Goal: Information Seeking & Learning: Find contact information

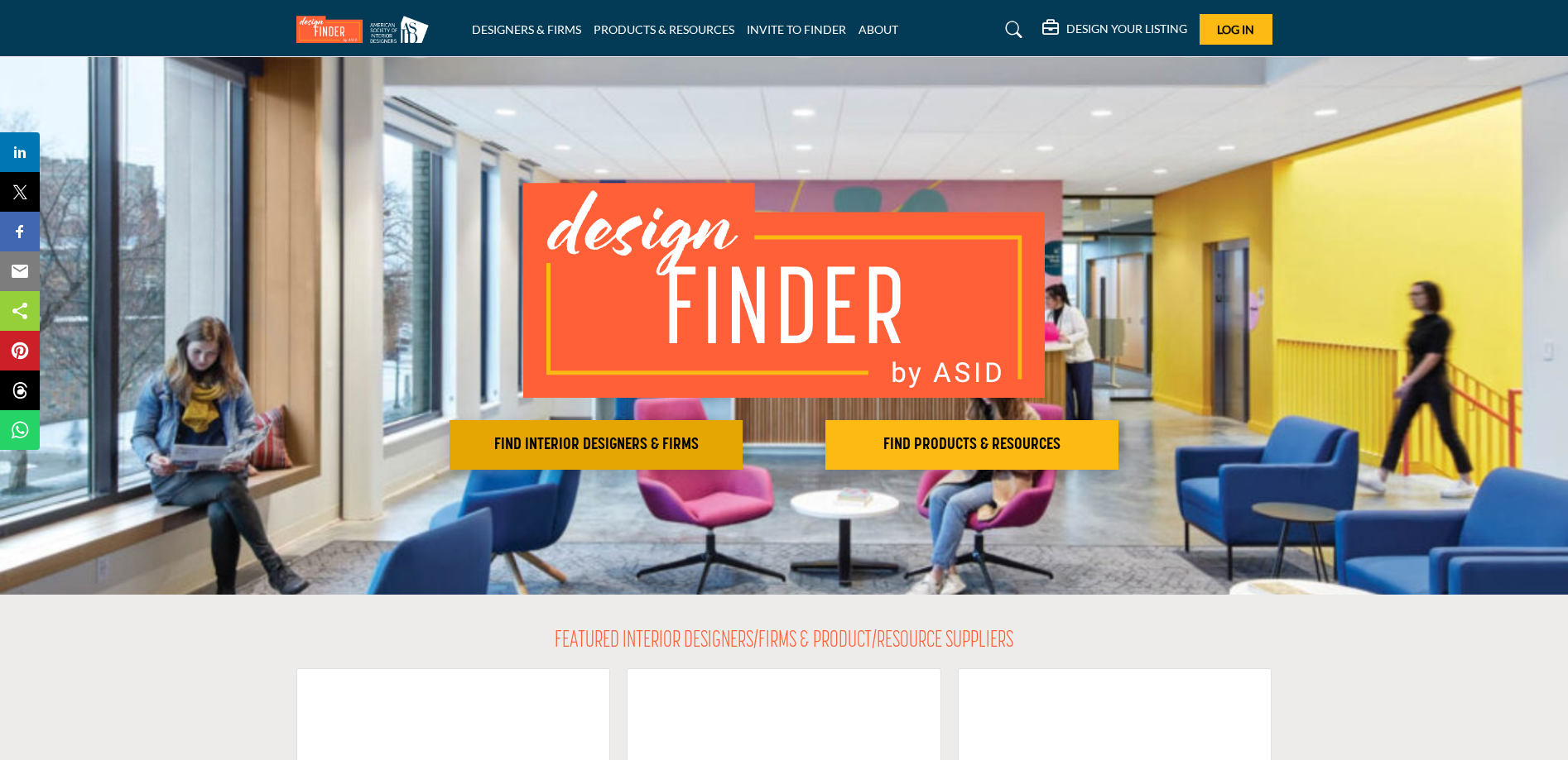
click at [665, 443] on h2 "FIND INTERIOR DESIGNERS & FIRMS" at bounding box center [595, 445] width 283 height 20
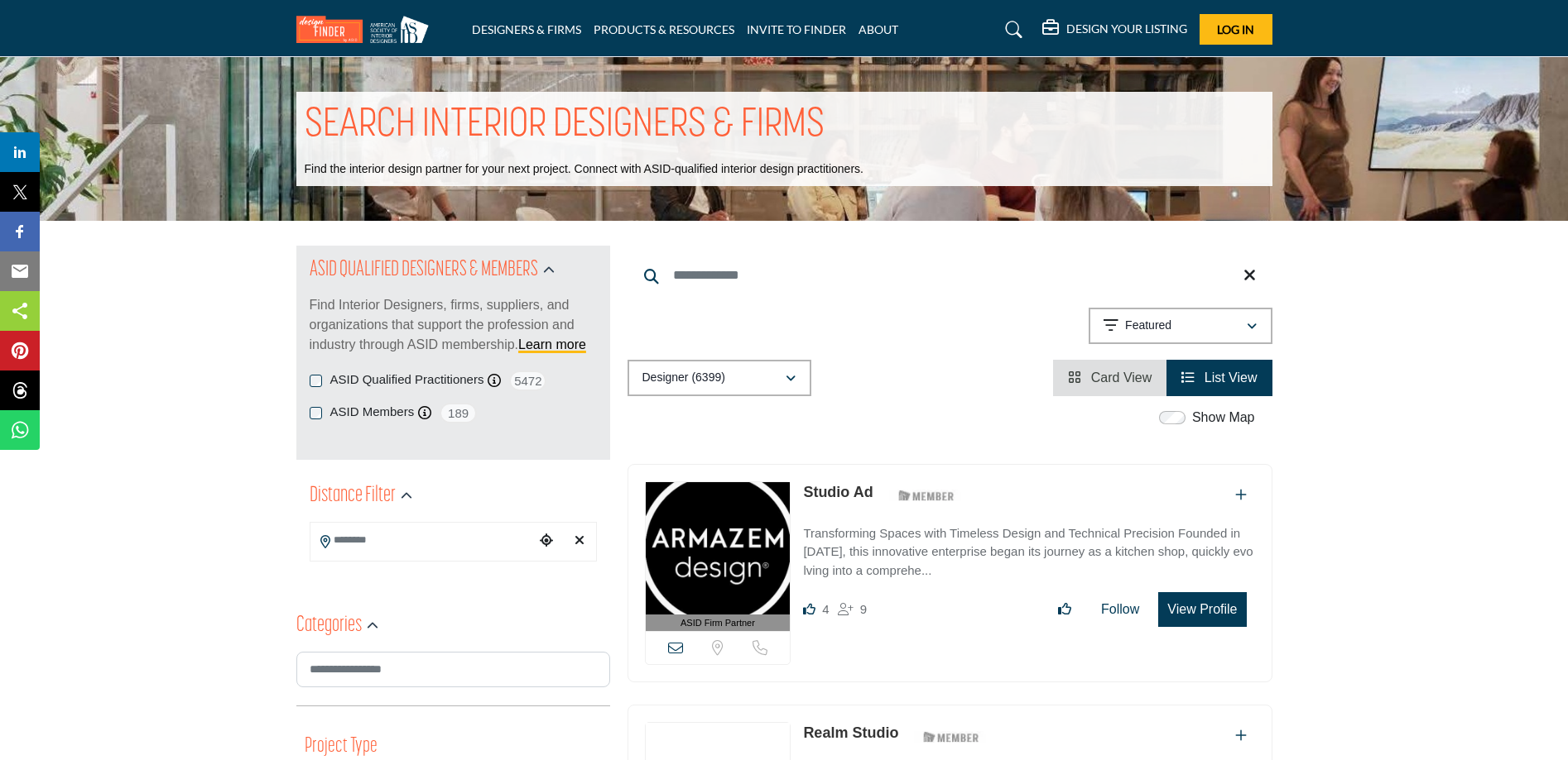
click at [377, 526] on input "Search Location" at bounding box center [423, 541] width 224 height 32
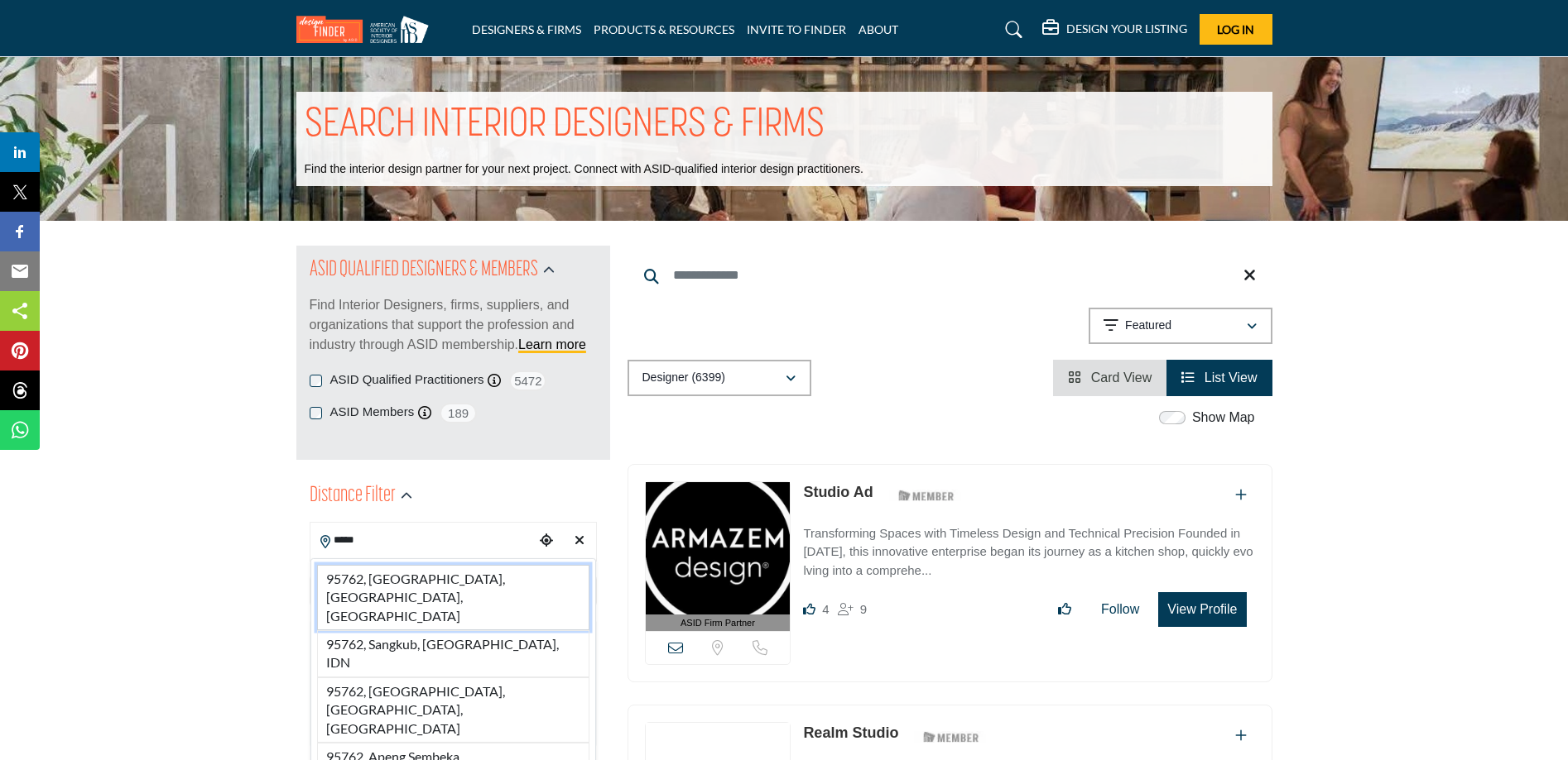
click at [357, 581] on li "95762, El Dorado Hills, CA, USA" at bounding box center [453, 597] width 272 height 65
type input "**********"
type input "***"
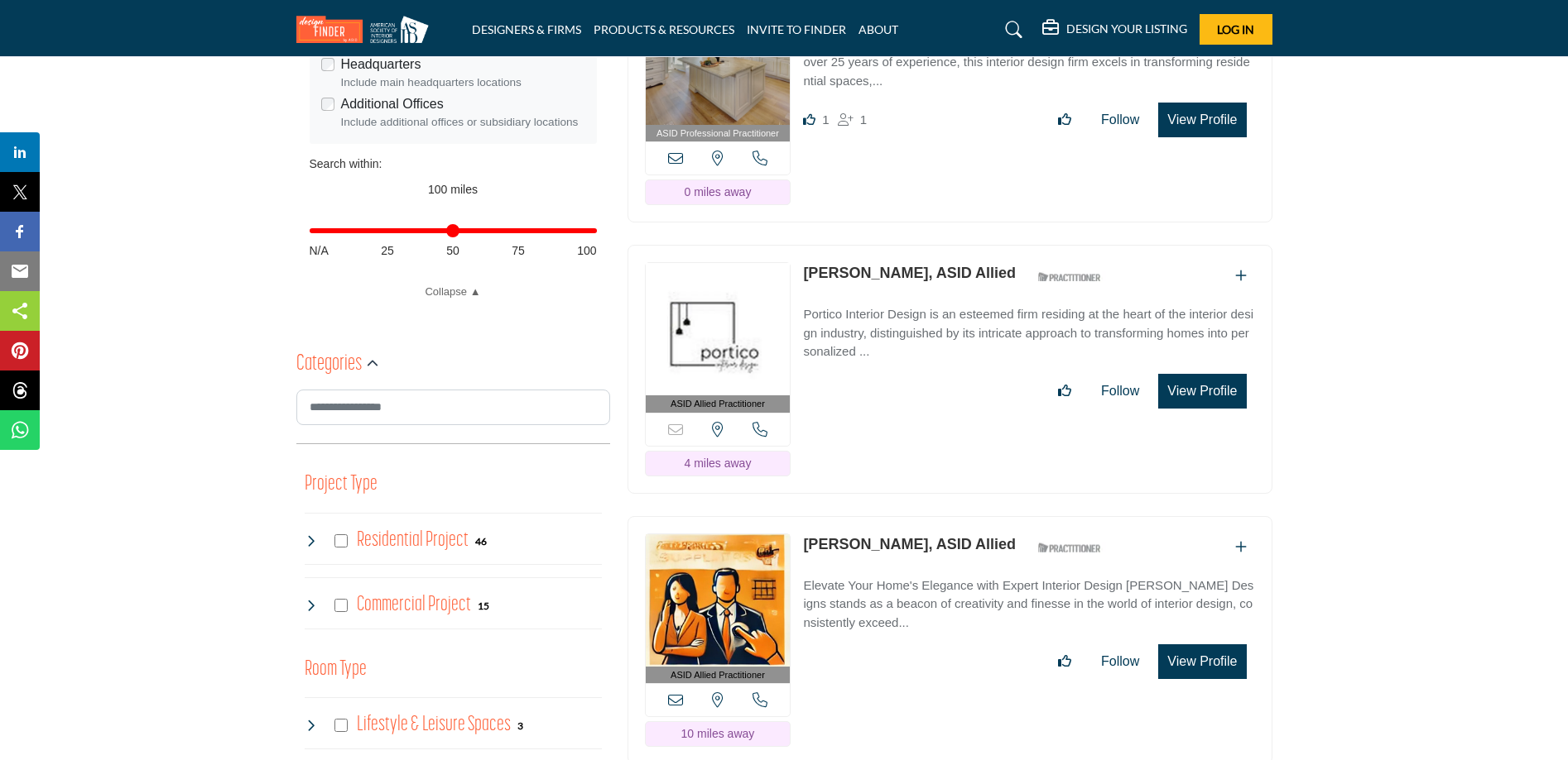
scroll to position [602, 0]
click at [943, 306] on p "Portico Interior Design is an esteemed firm residing at the heart of the interi…" at bounding box center [1029, 334] width 451 height 56
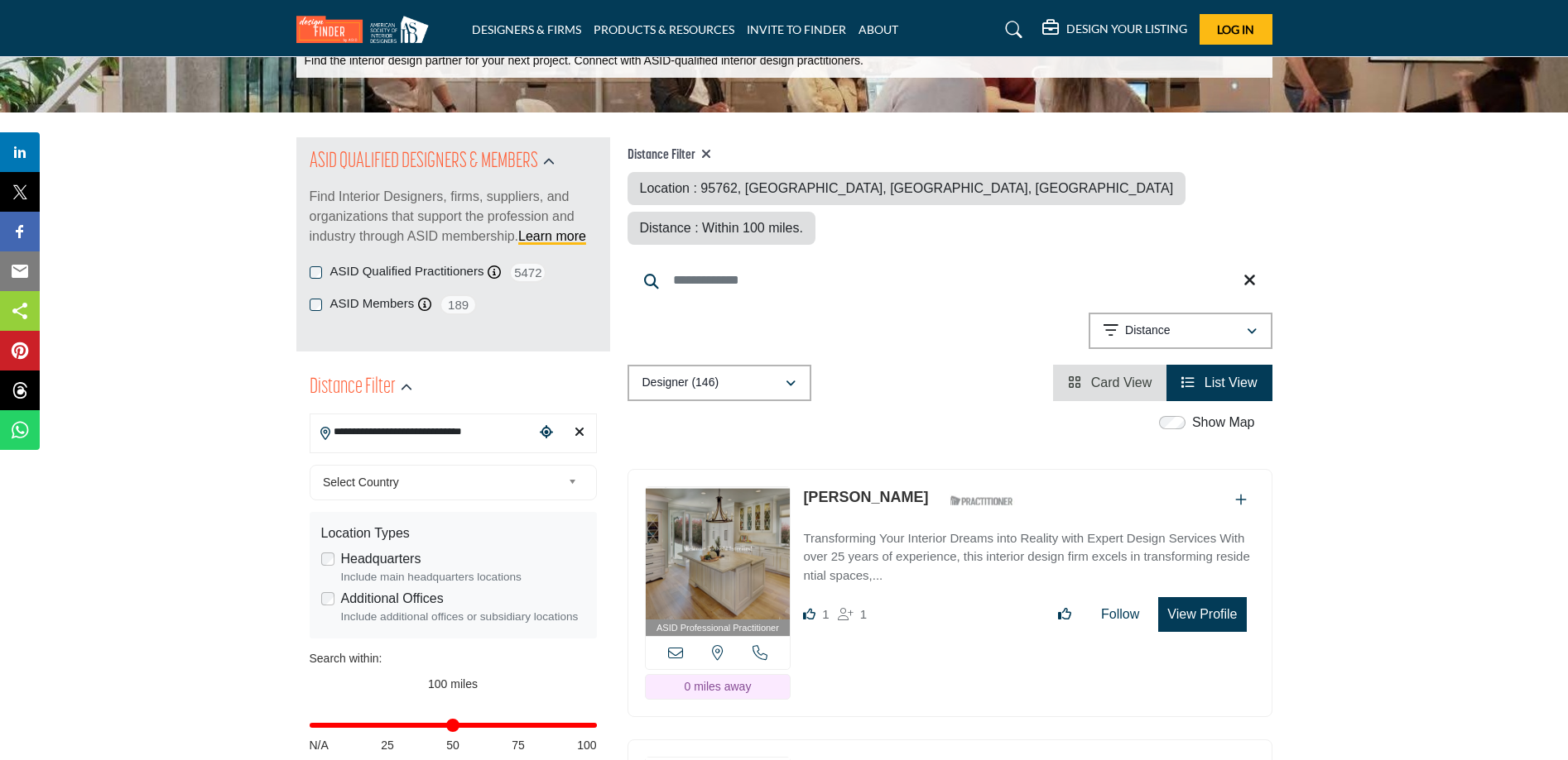
scroll to position [109, 0]
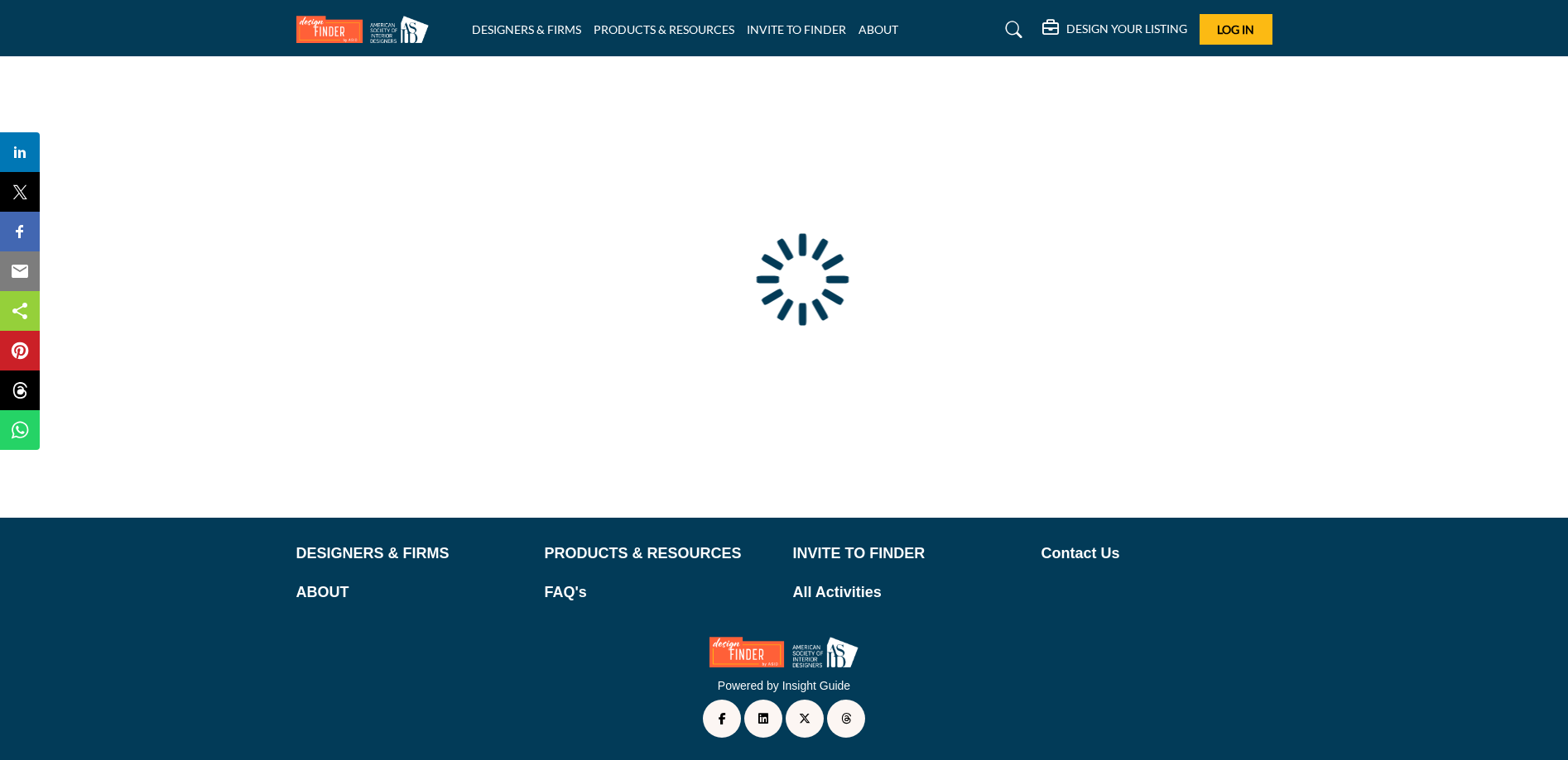
type input "**********"
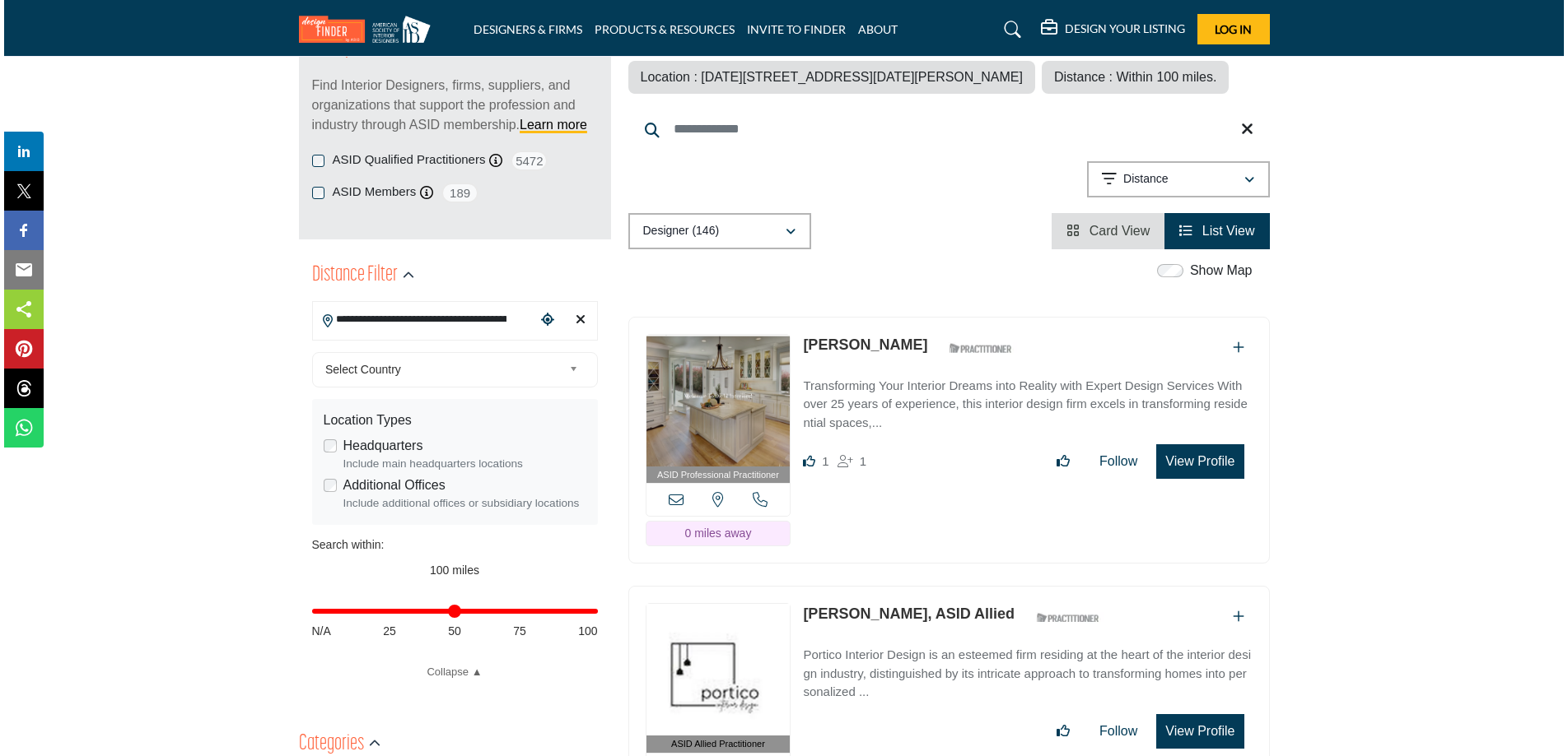
scroll to position [248, 0]
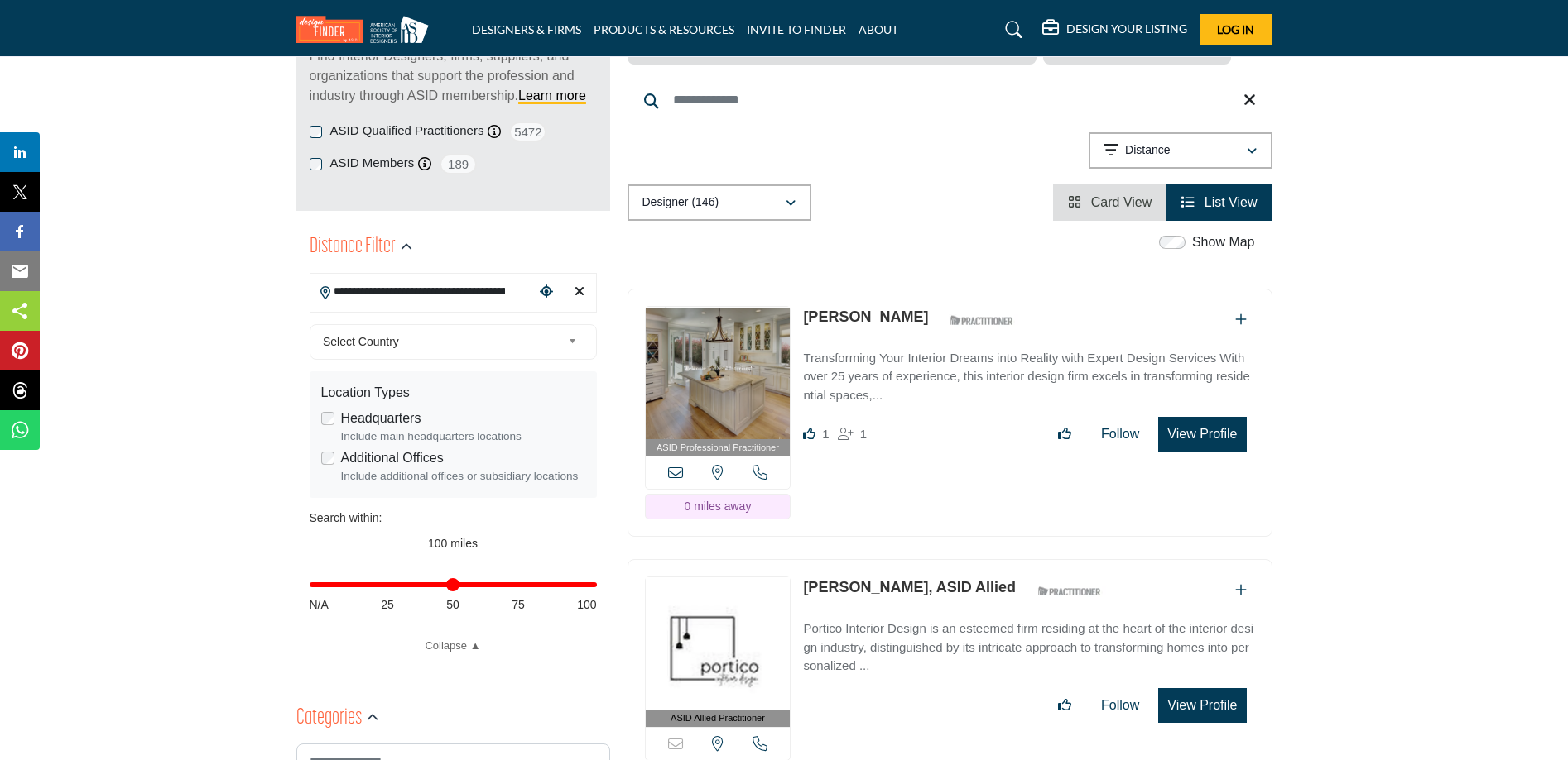
click at [1220, 431] on button "View Profile" at bounding box center [1202, 434] width 88 height 35
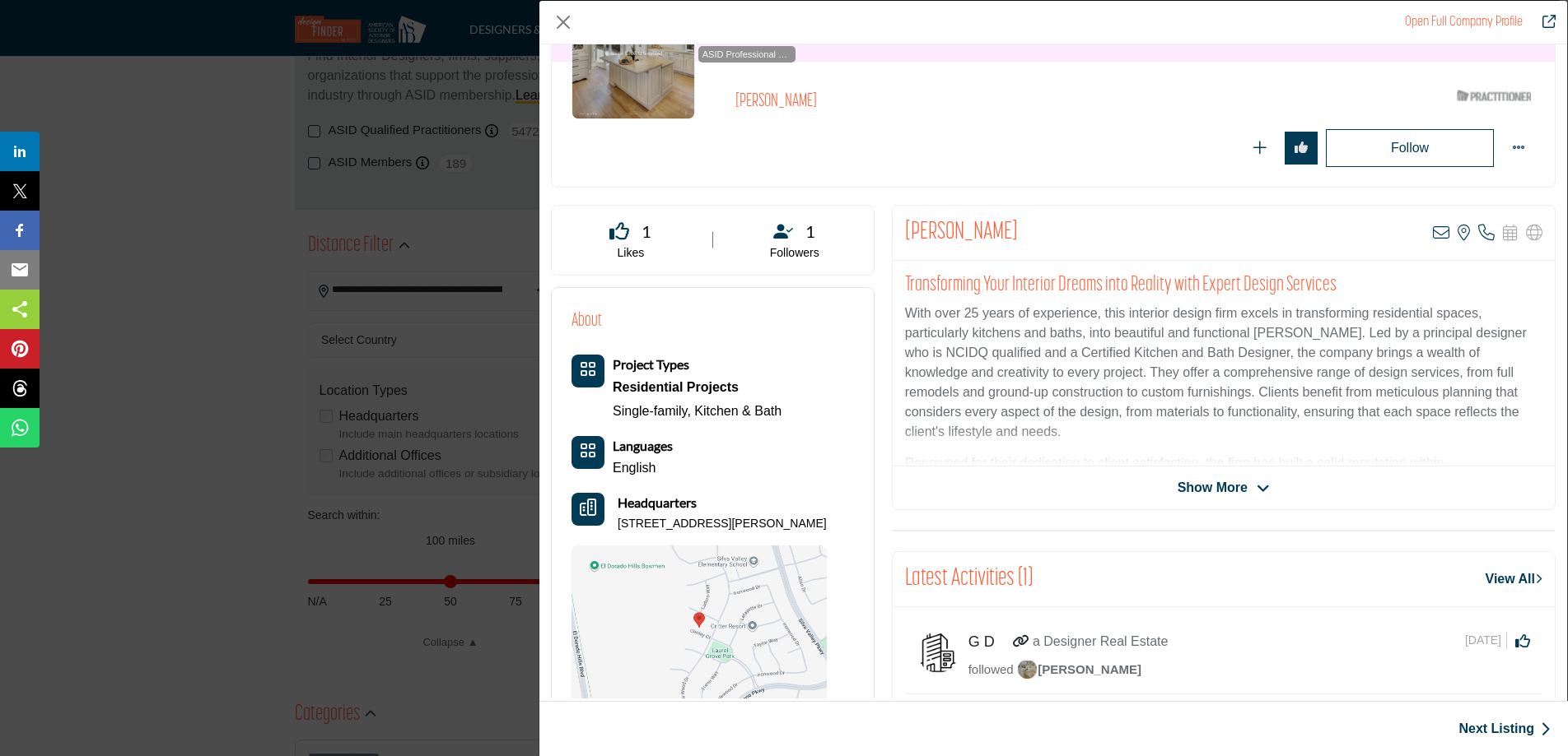
scroll to position [168, 0]
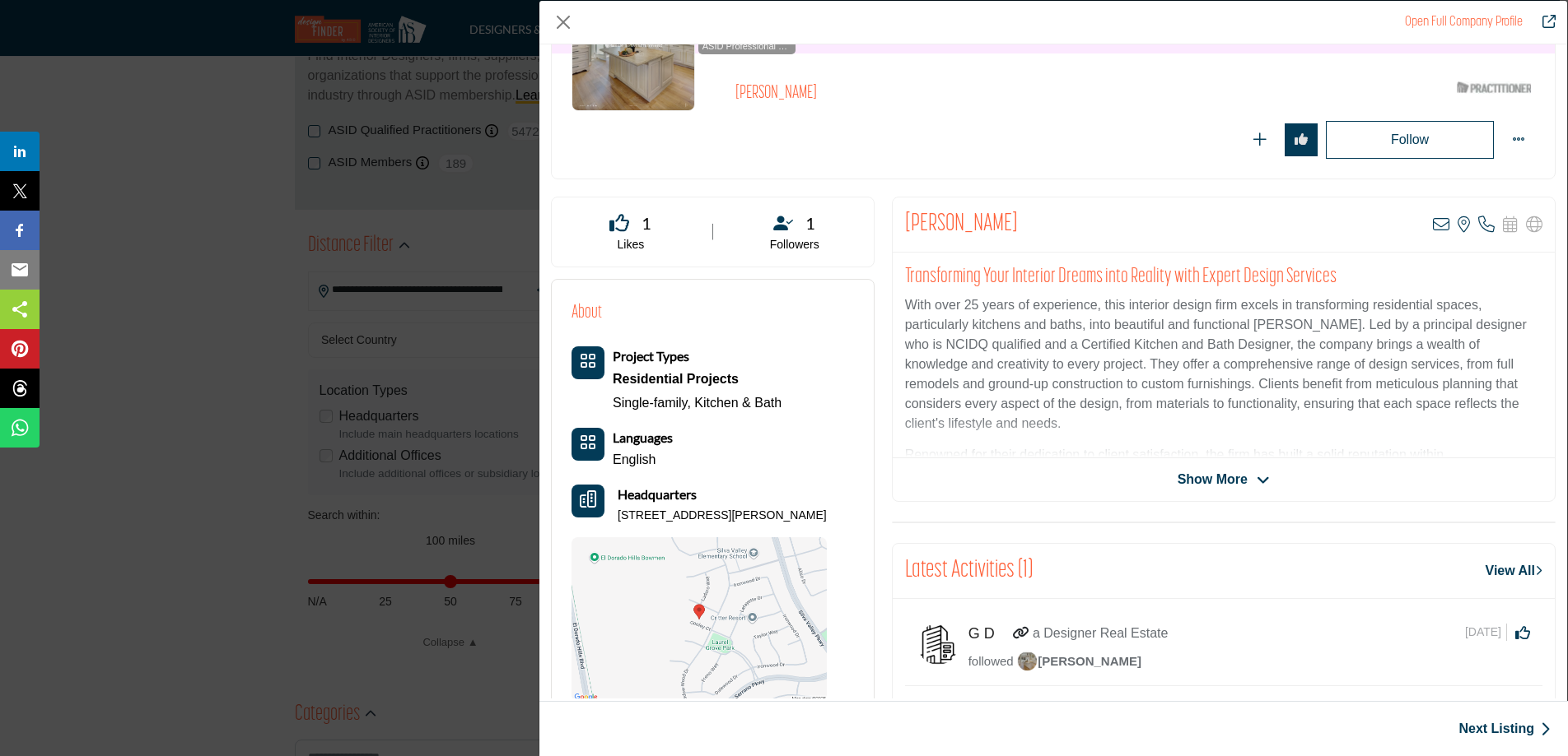
click at [1225, 481] on span "Show More" at bounding box center [1213, 480] width 70 height 20
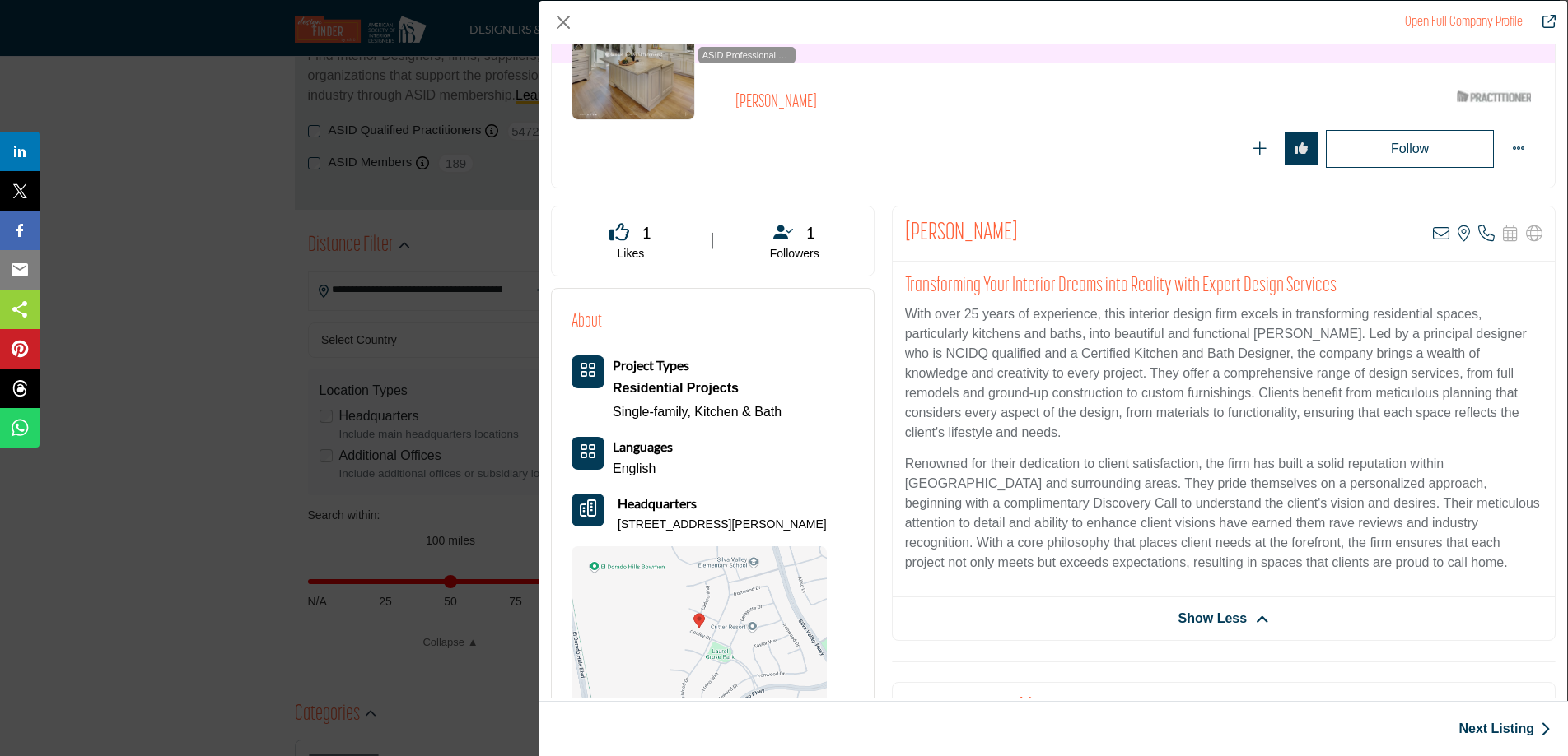
scroll to position [160, 0]
click at [1484, 23] on link "Open Full Company Profile" at bounding box center [1464, 22] width 118 height 13
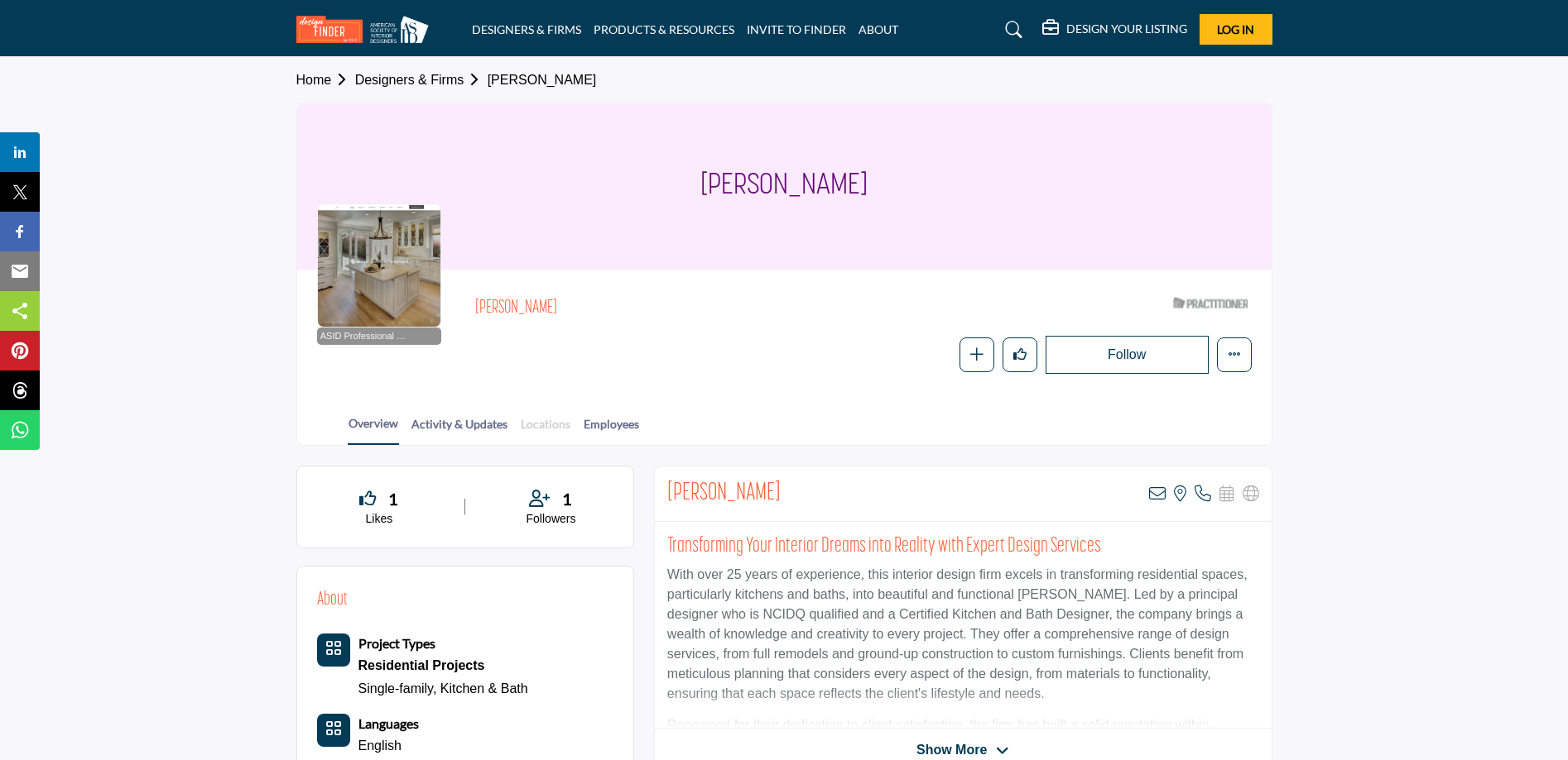
click at [544, 429] on link "Locations" at bounding box center [544, 430] width 51 height 29
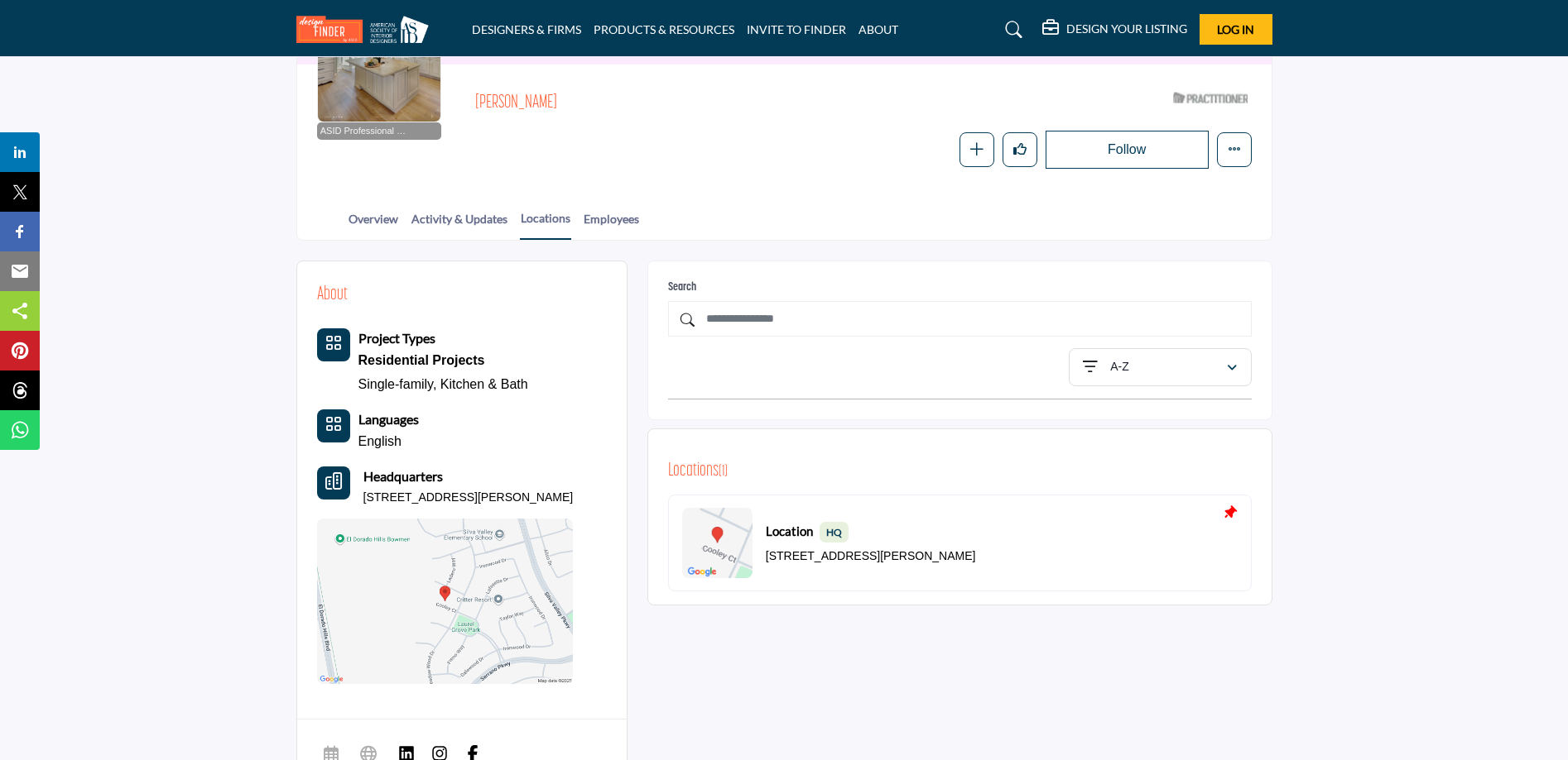
scroll to position [208, 0]
click at [714, 545] on img at bounding box center [717, 541] width 71 height 71
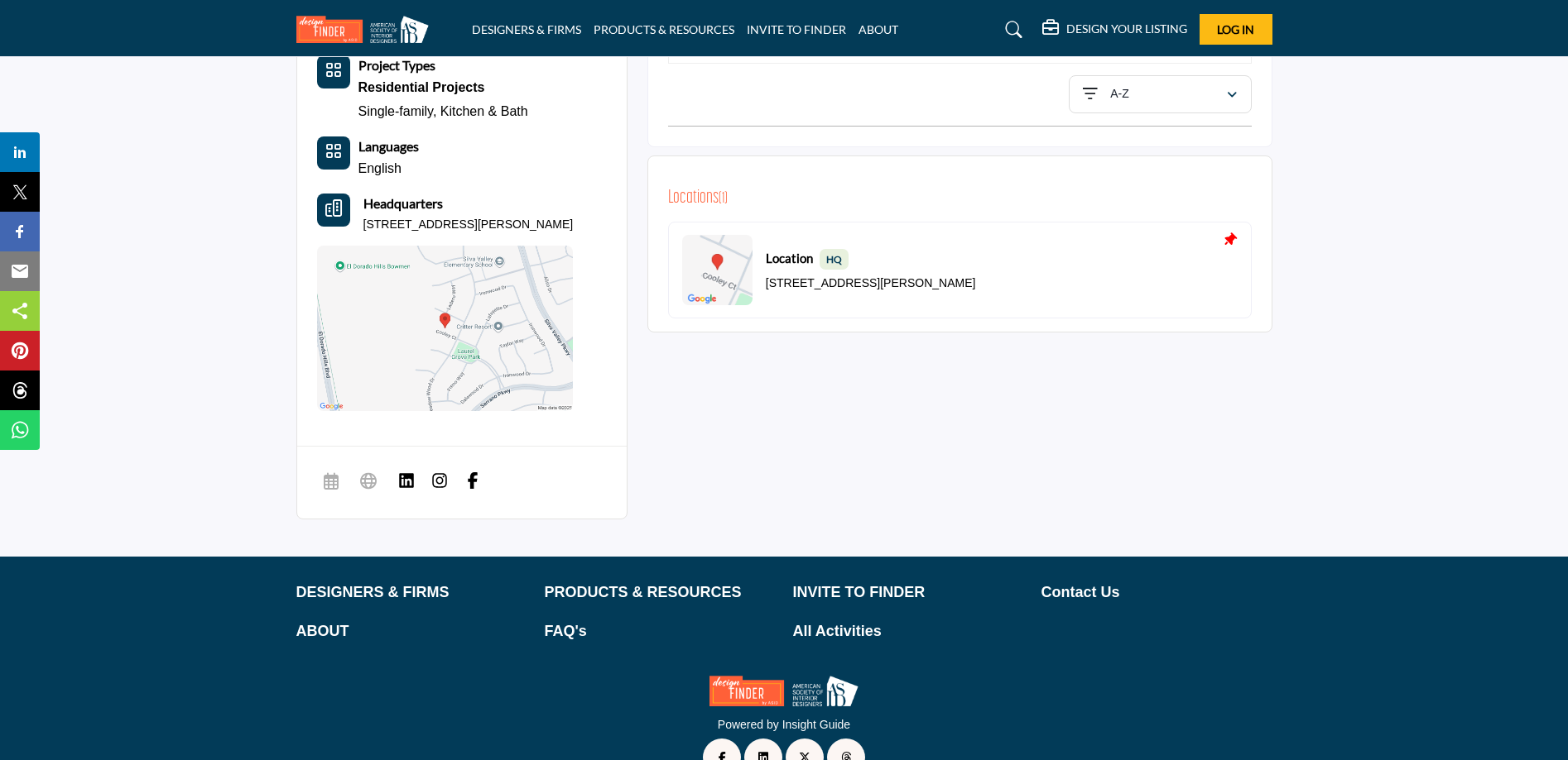
scroll to position [480, 0]
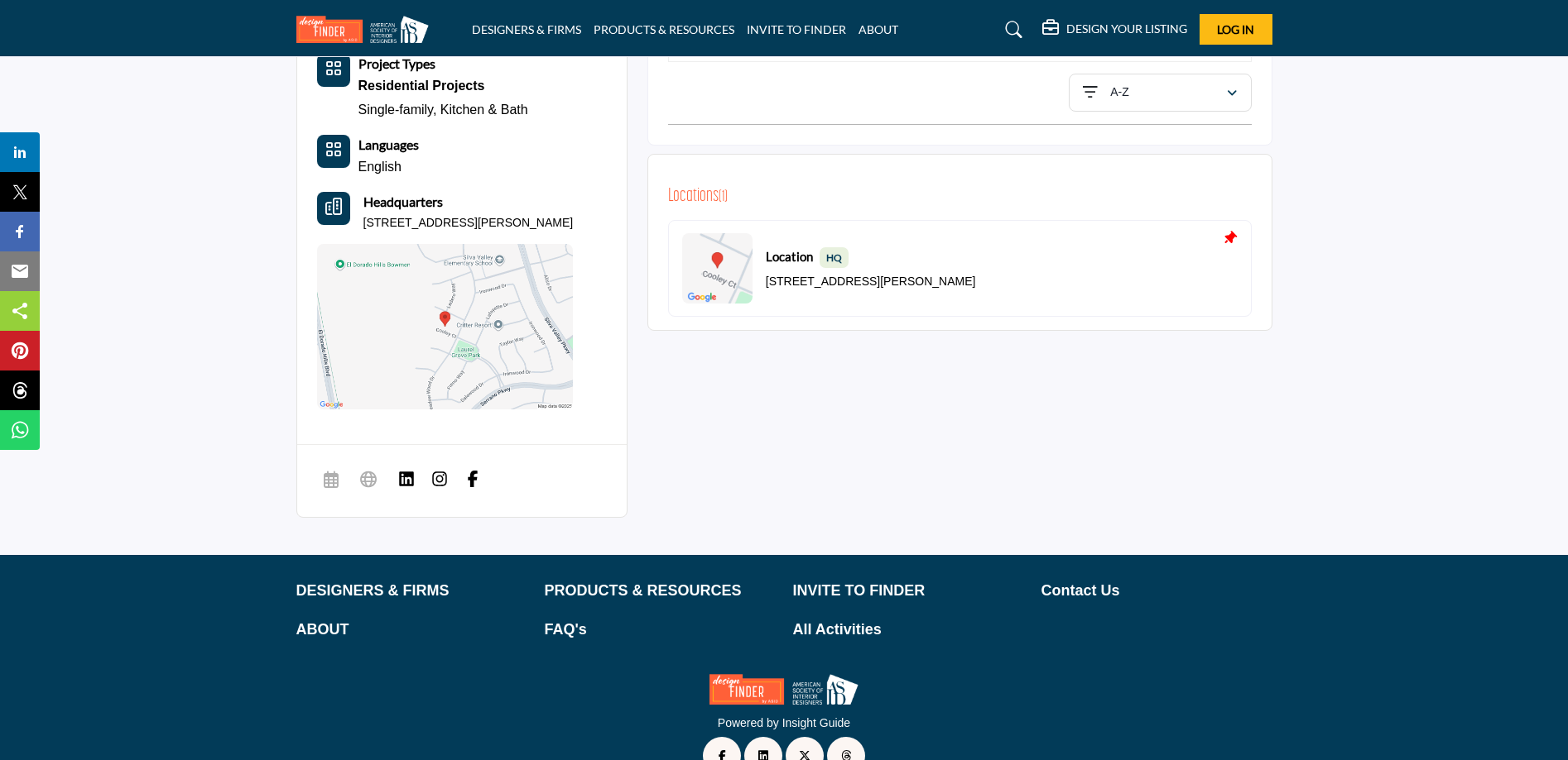
click at [450, 476] on div at bounding box center [436, 479] width 90 height 20
click at [442, 481] on img at bounding box center [440, 479] width 16 height 16
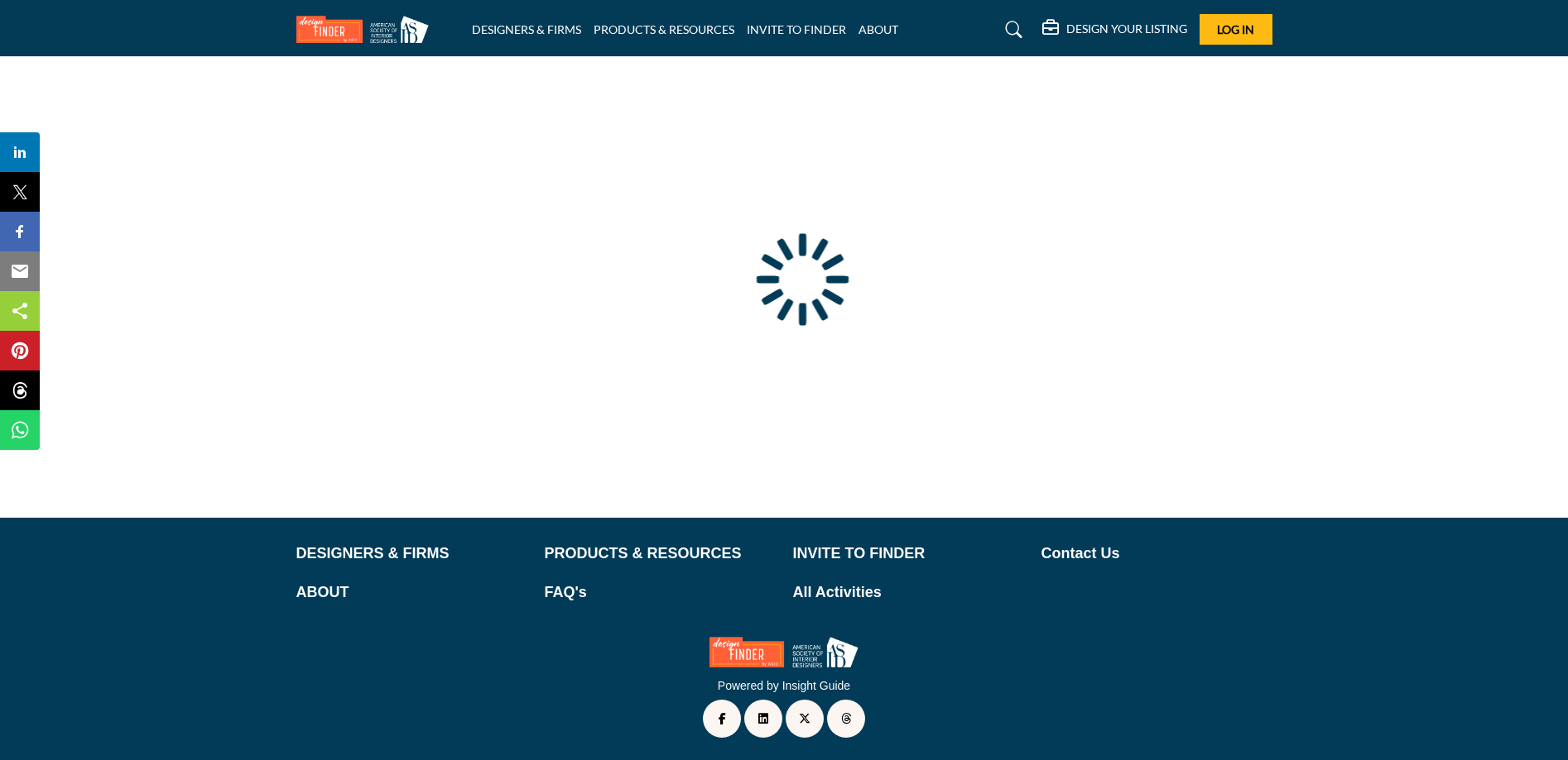
type input "**********"
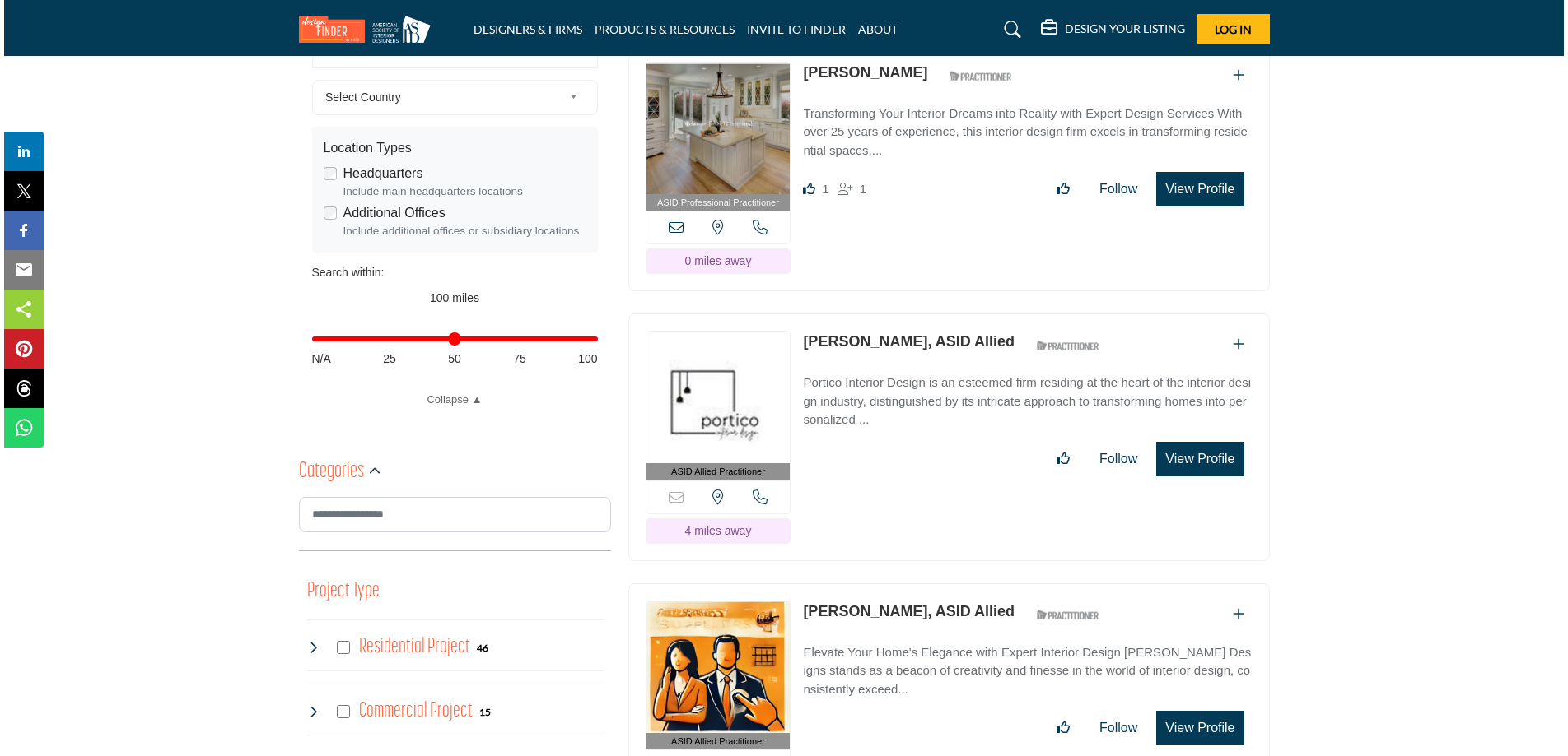
scroll to position [500, 0]
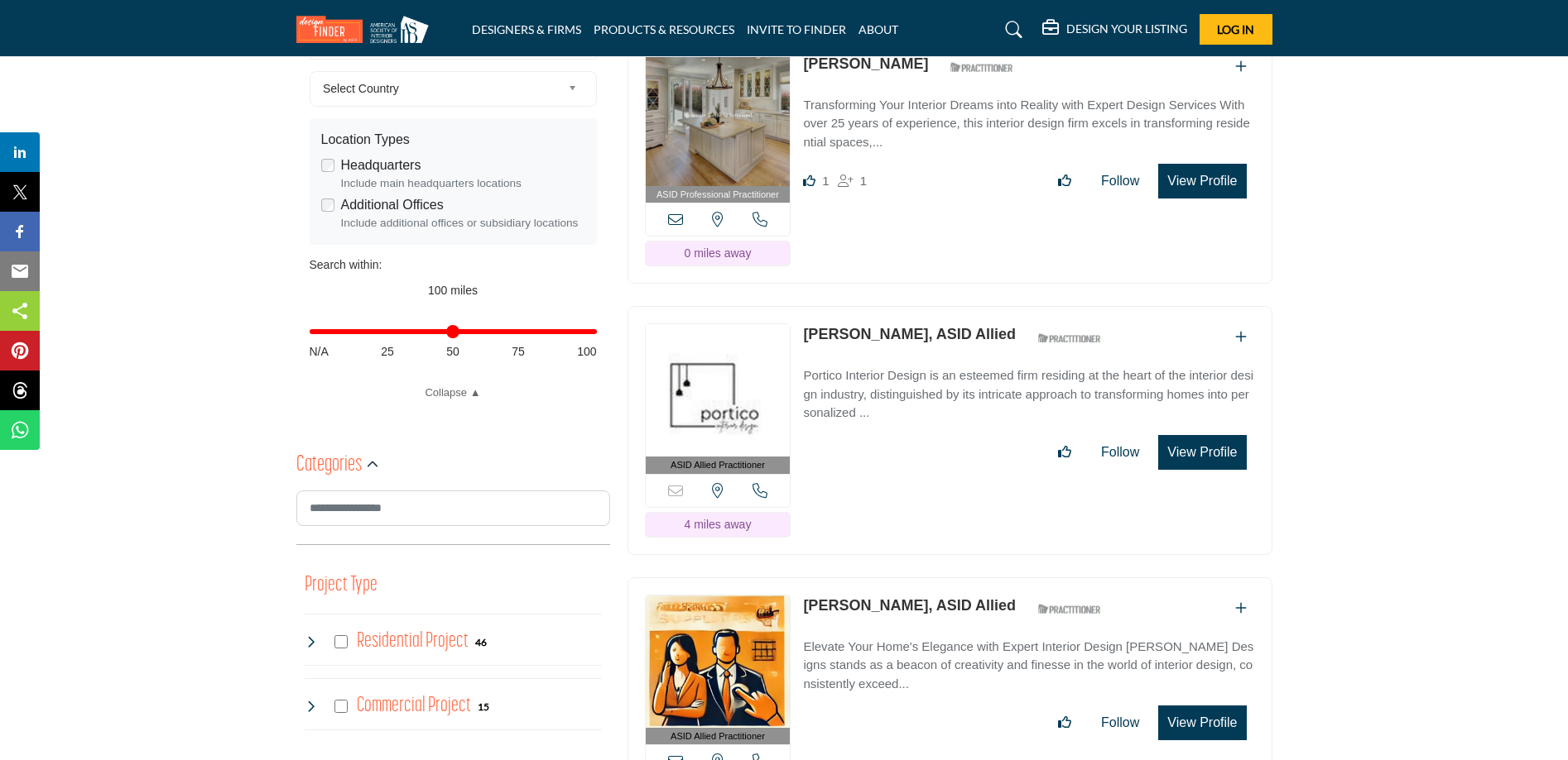
click at [1195, 460] on button "View Profile" at bounding box center [1202, 452] width 88 height 35
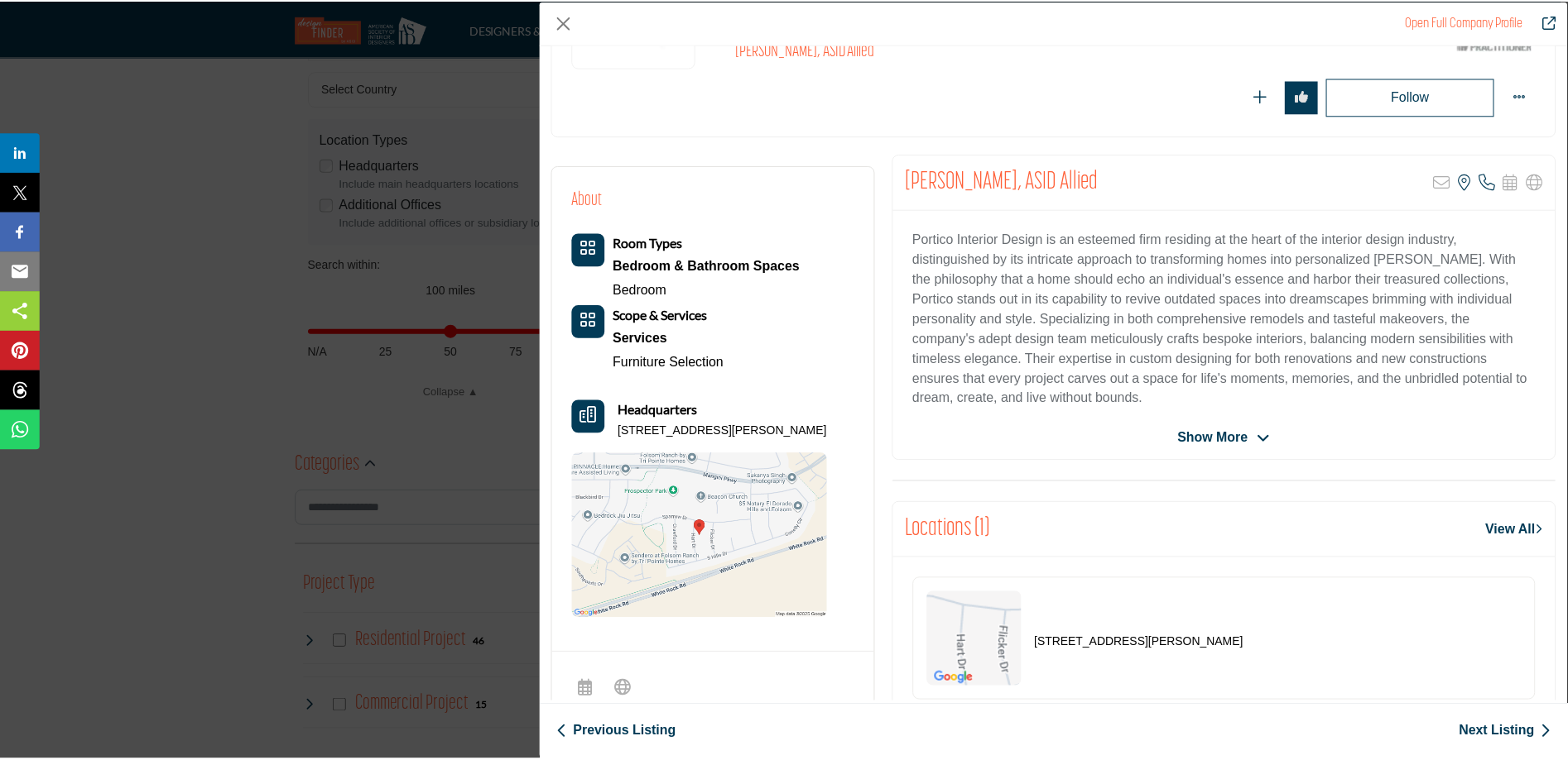
scroll to position [213, 0]
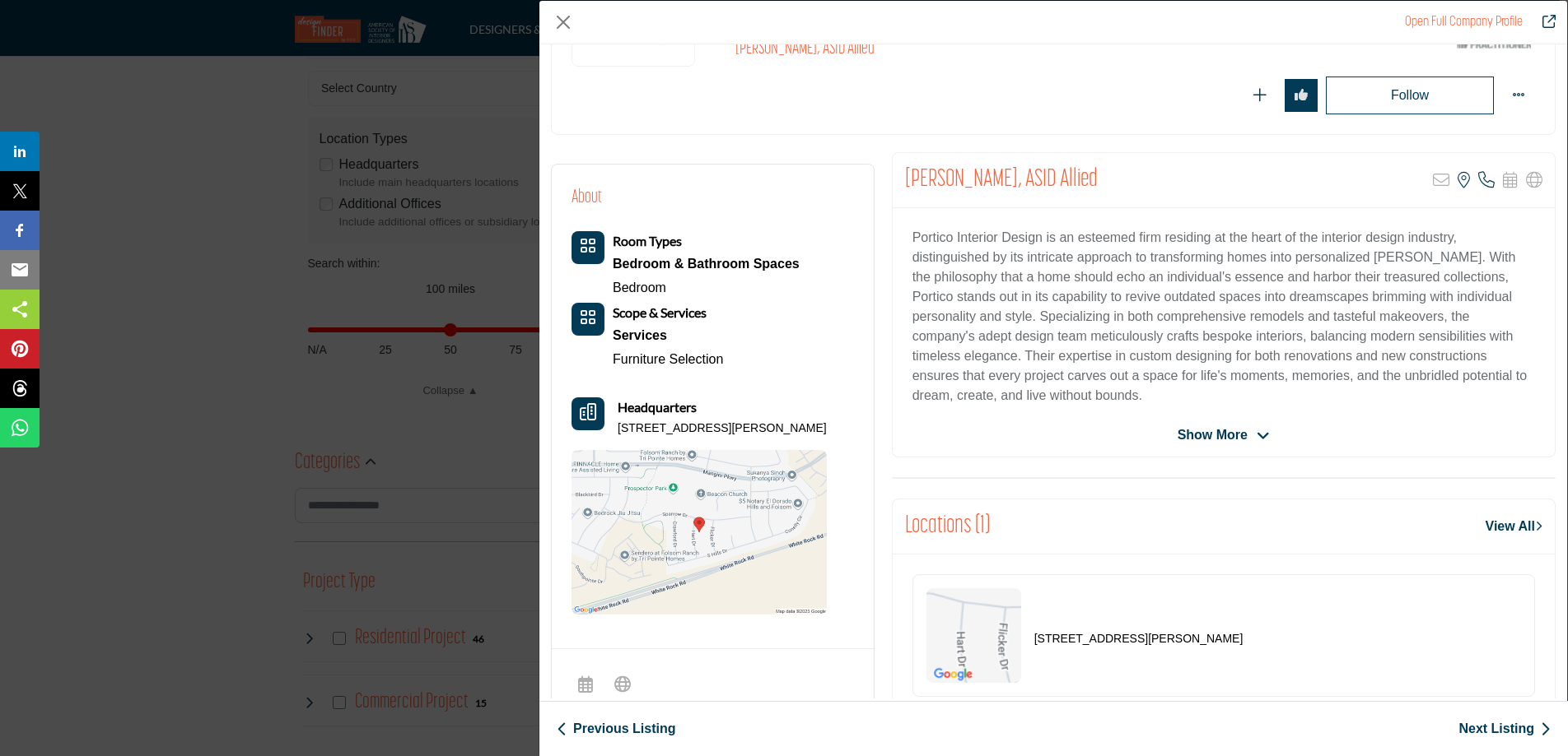
click at [549, 28] on div "Open Full Company Profile" at bounding box center [1052, 22] width 1027 height 44
click at [561, 30] on button "Close" at bounding box center [563, 22] width 25 height 25
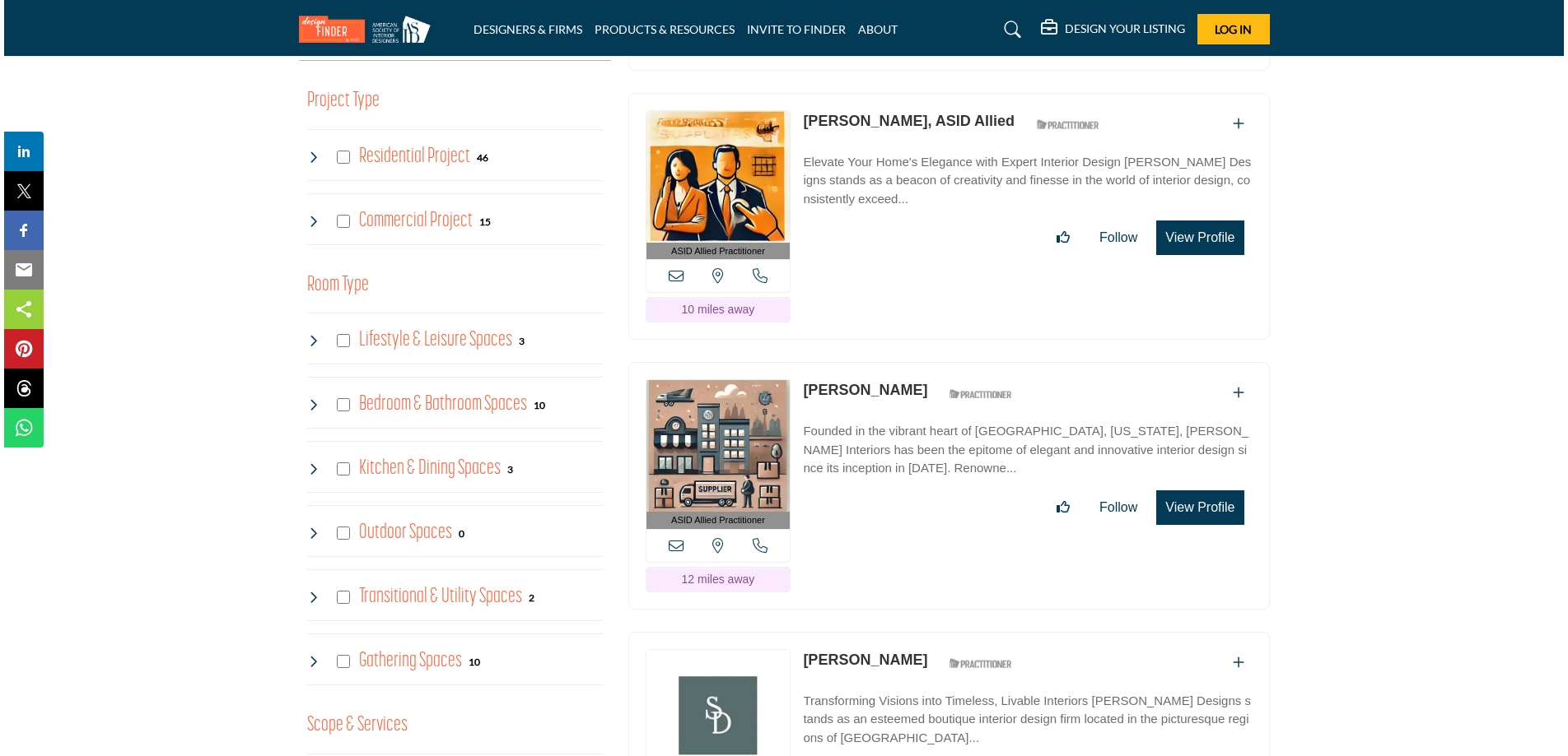
scroll to position [984, 0]
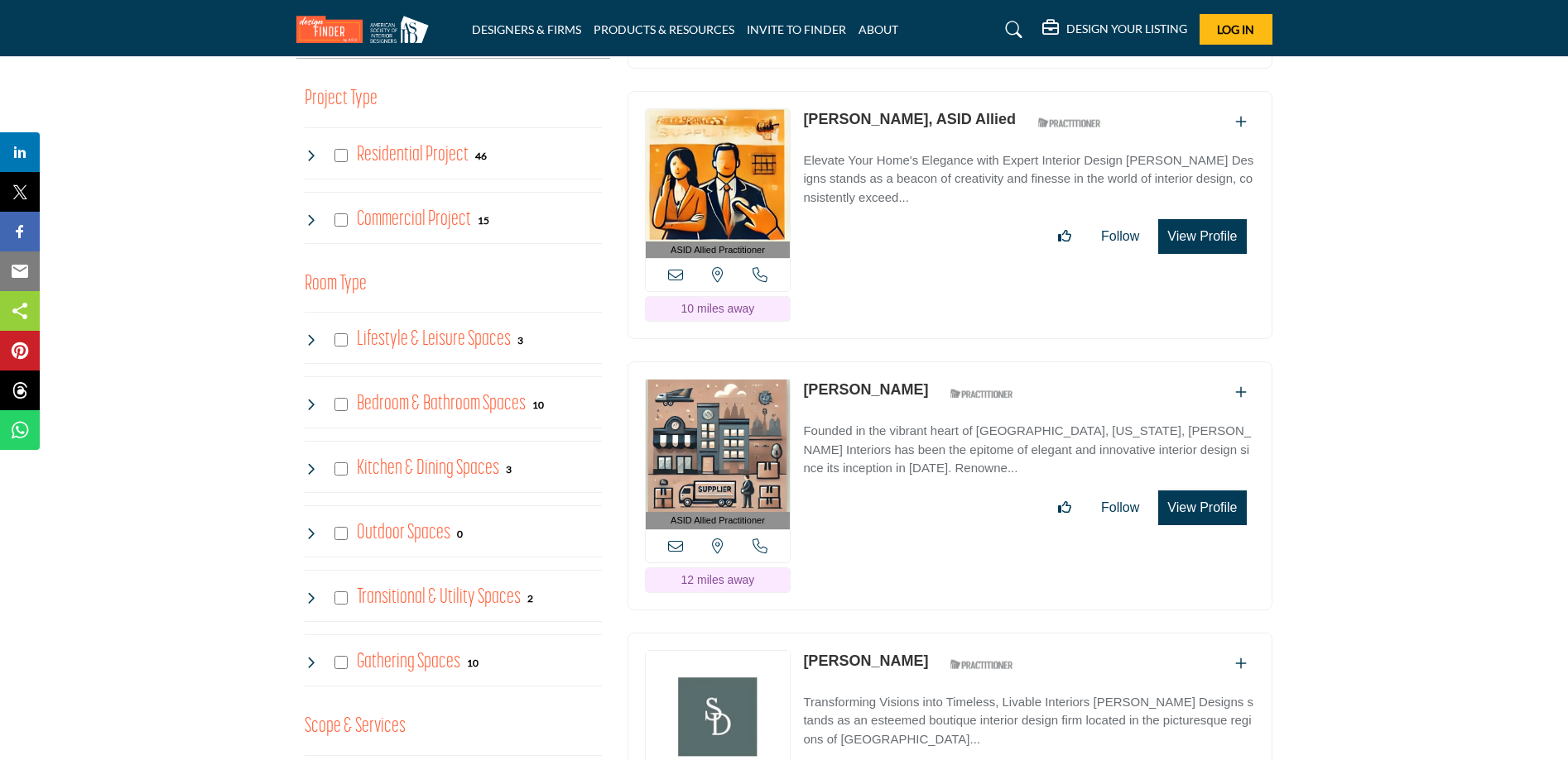
click at [1207, 237] on button "View Profile" at bounding box center [1202, 236] width 88 height 35
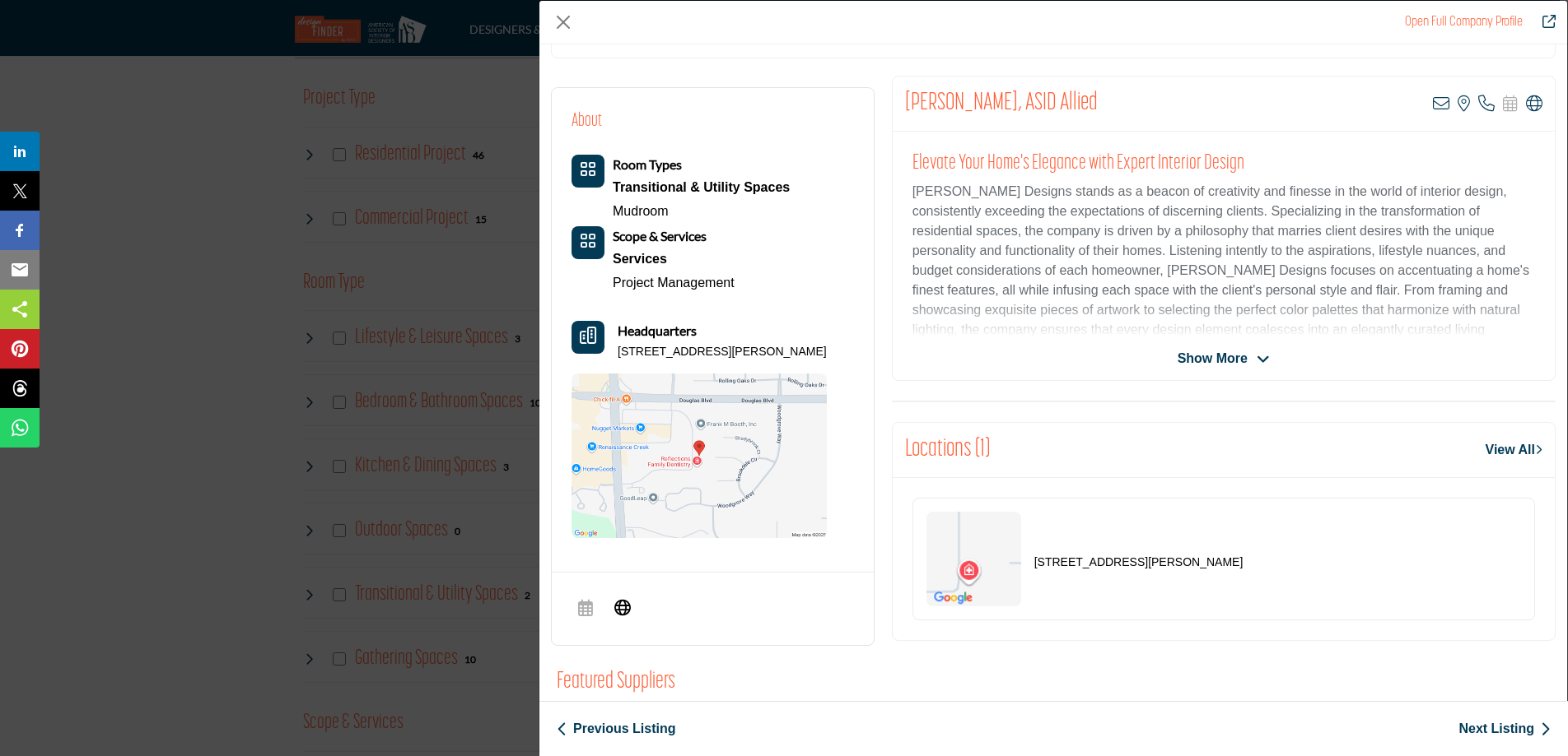
scroll to position [283, 0]
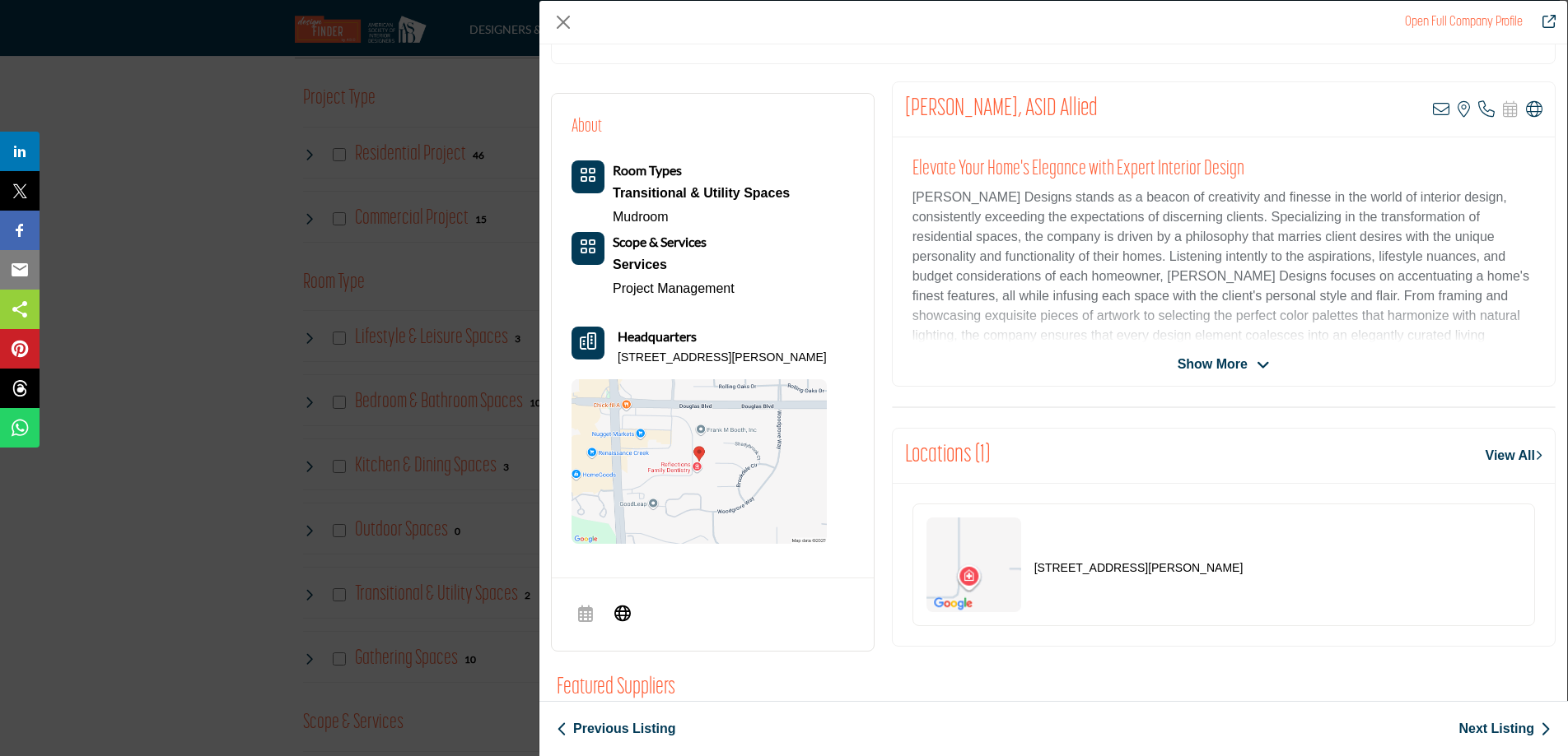
click at [1211, 370] on span "Show More" at bounding box center [1213, 364] width 70 height 20
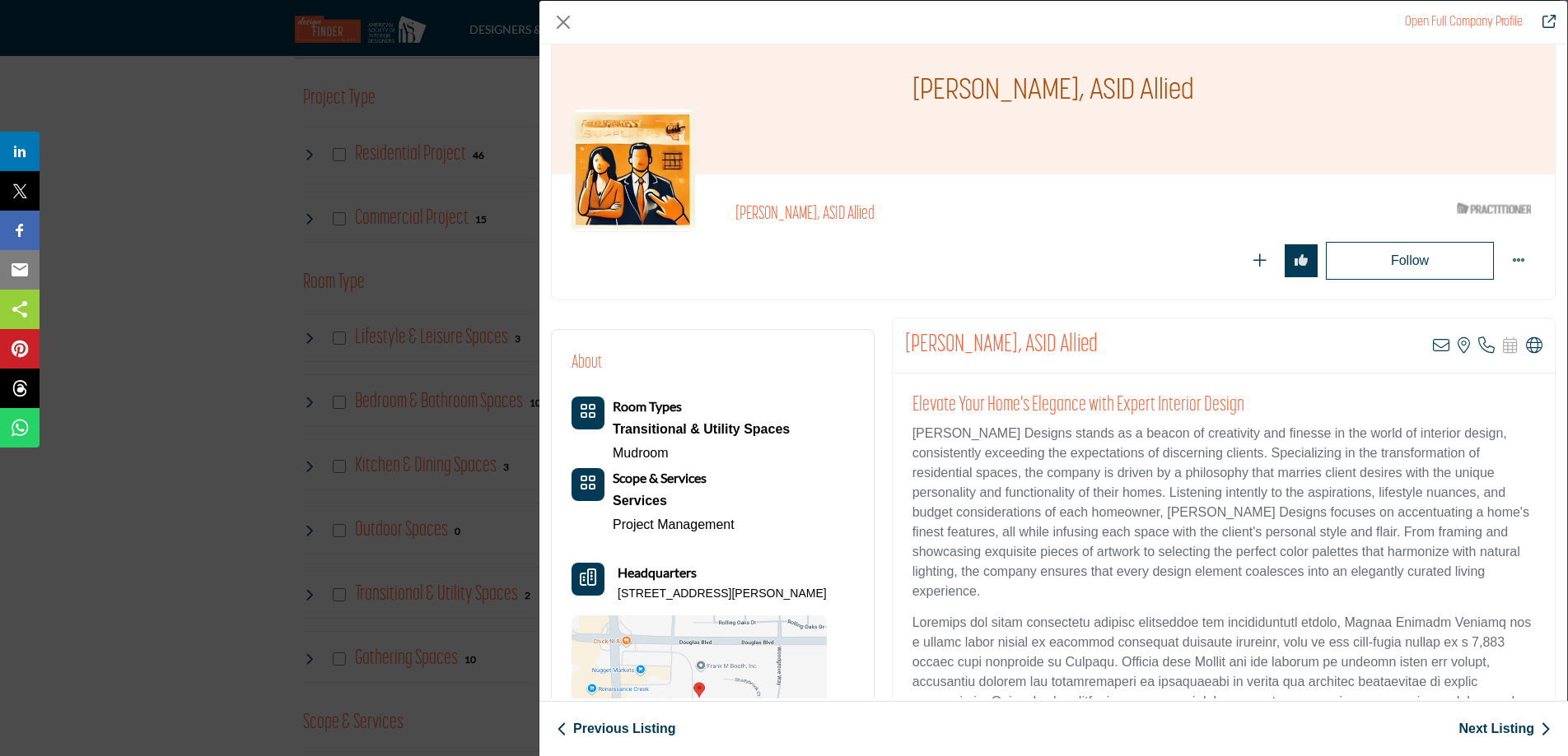
scroll to position [0, 0]
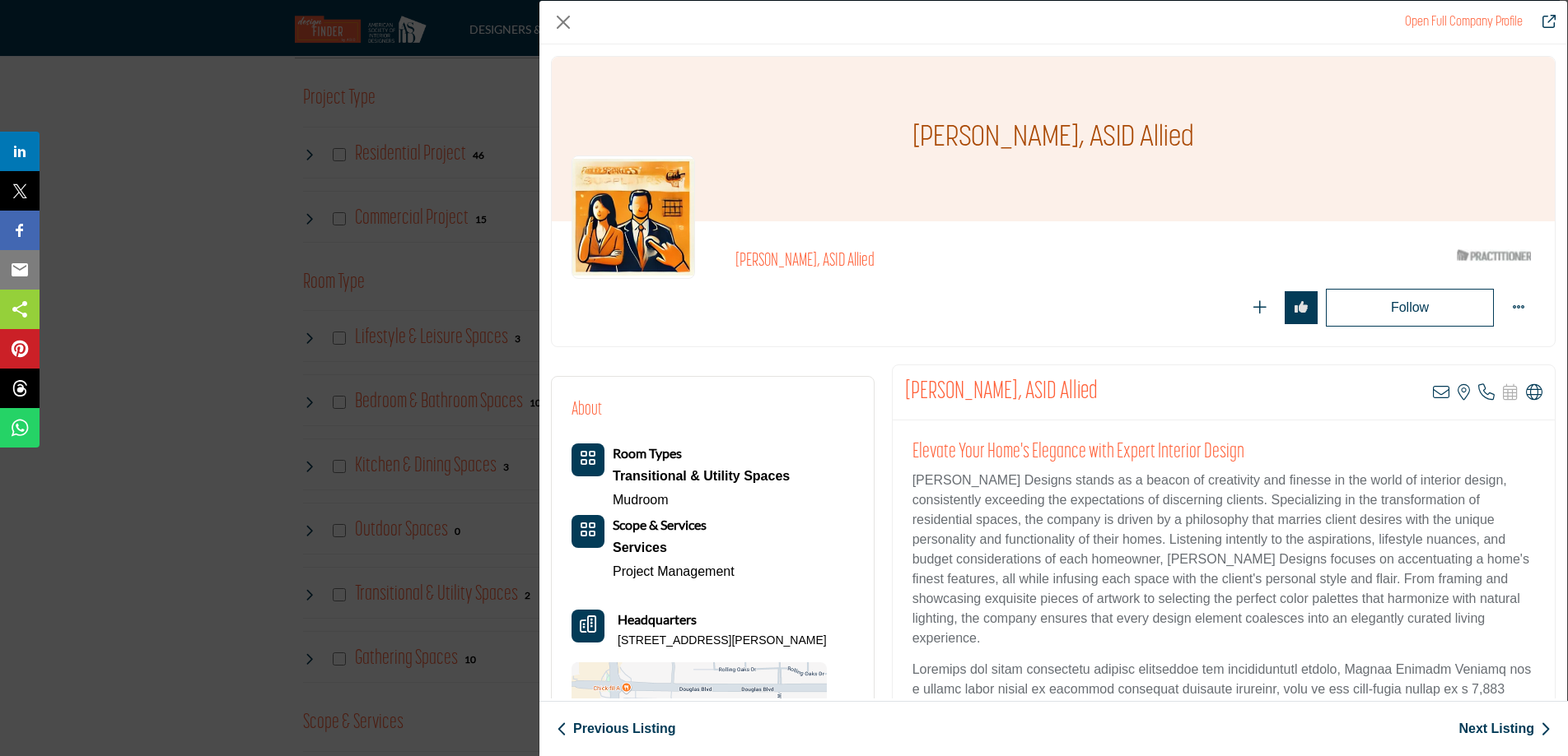
click at [1123, 272] on div "Genise Plessas, ASID Allied" at bounding box center [1090, 265] width 709 height 29
click at [1527, 394] on icon "Company Data Modal" at bounding box center [1534, 393] width 16 height 16
click at [561, 28] on button "Close" at bounding box center [563, 22] width 25 height 25
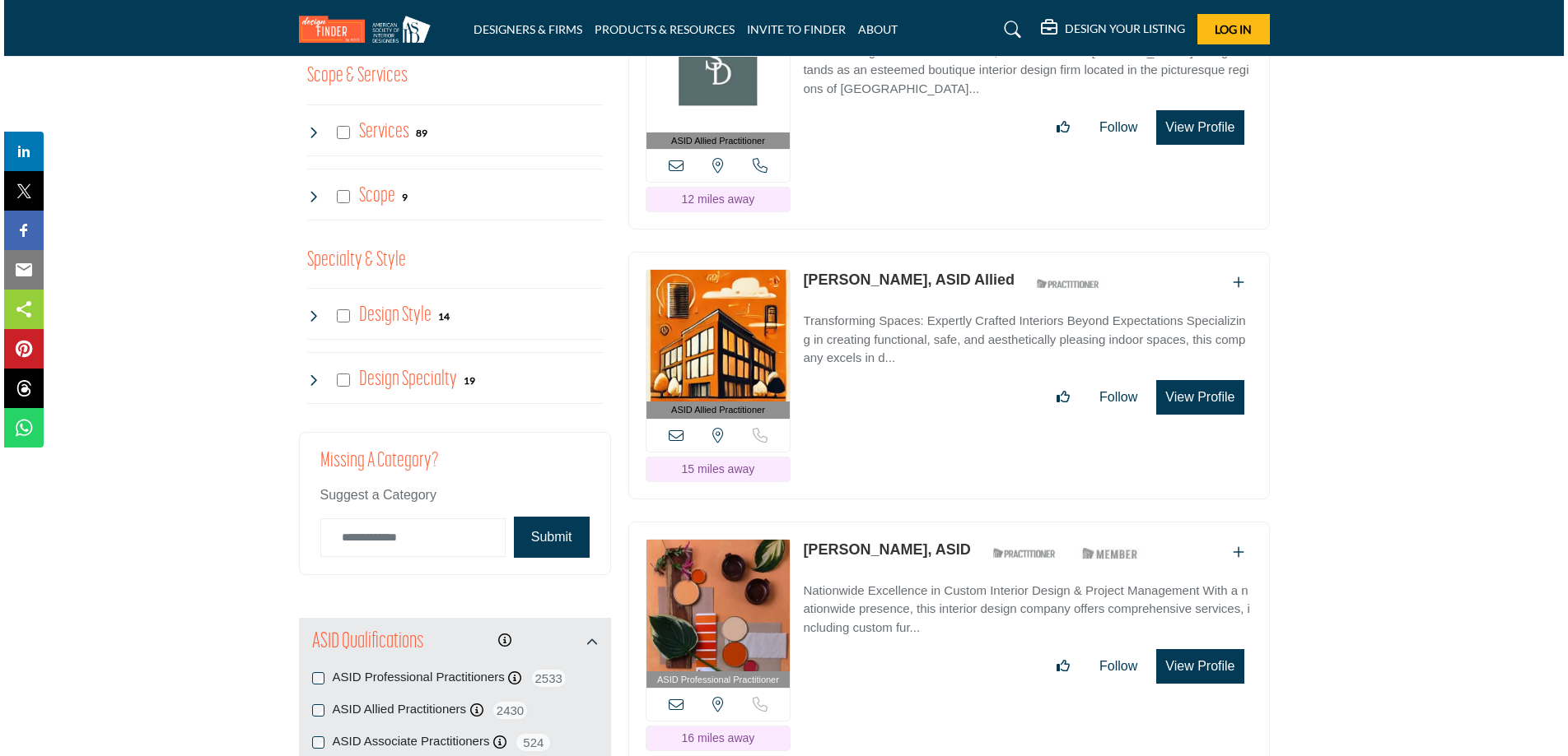
scroll to position [1632, 0]
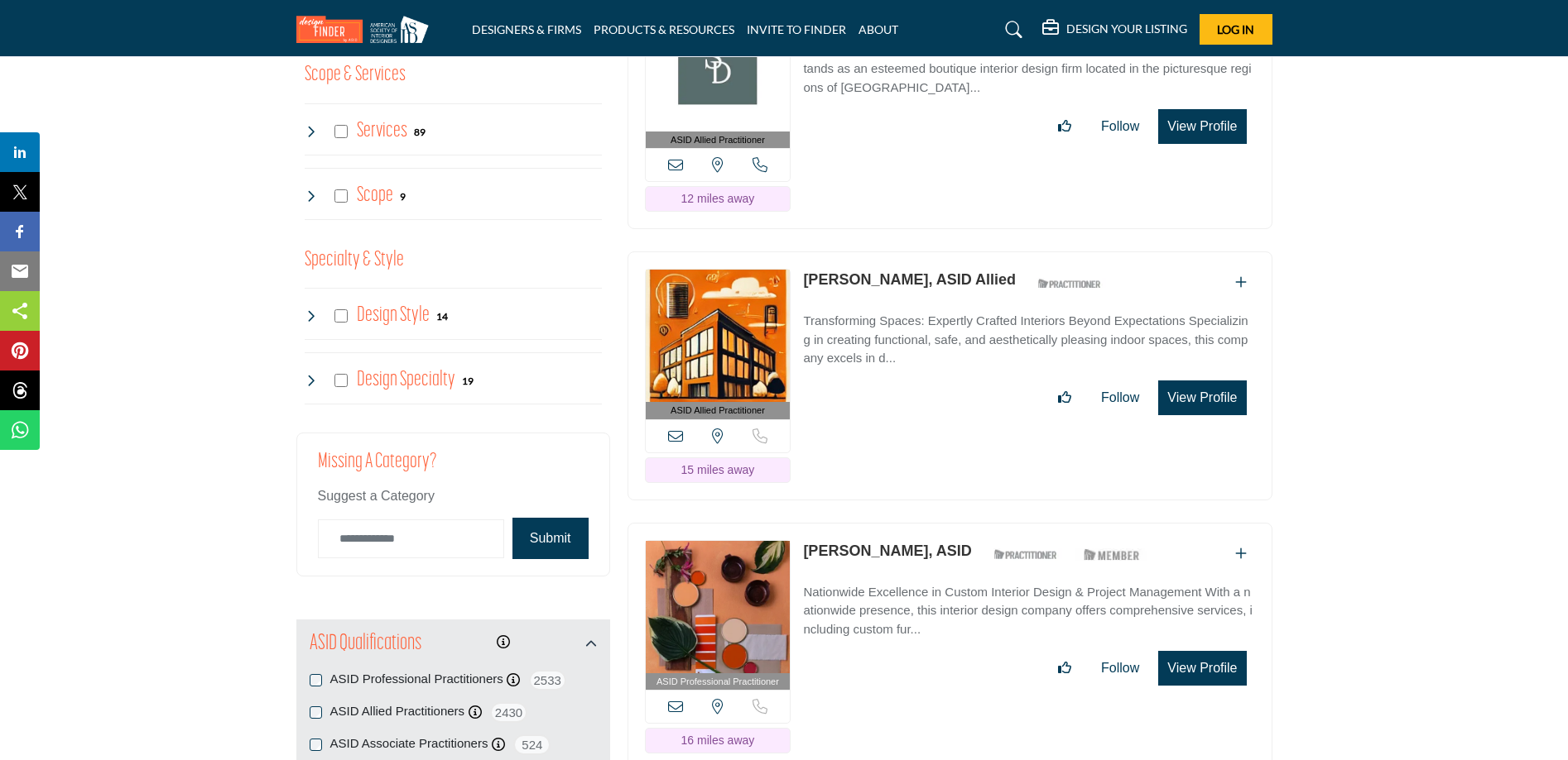
click at [1195, 393] on button "View Profile" at bounding box center [1202, 397] width 88 height 35
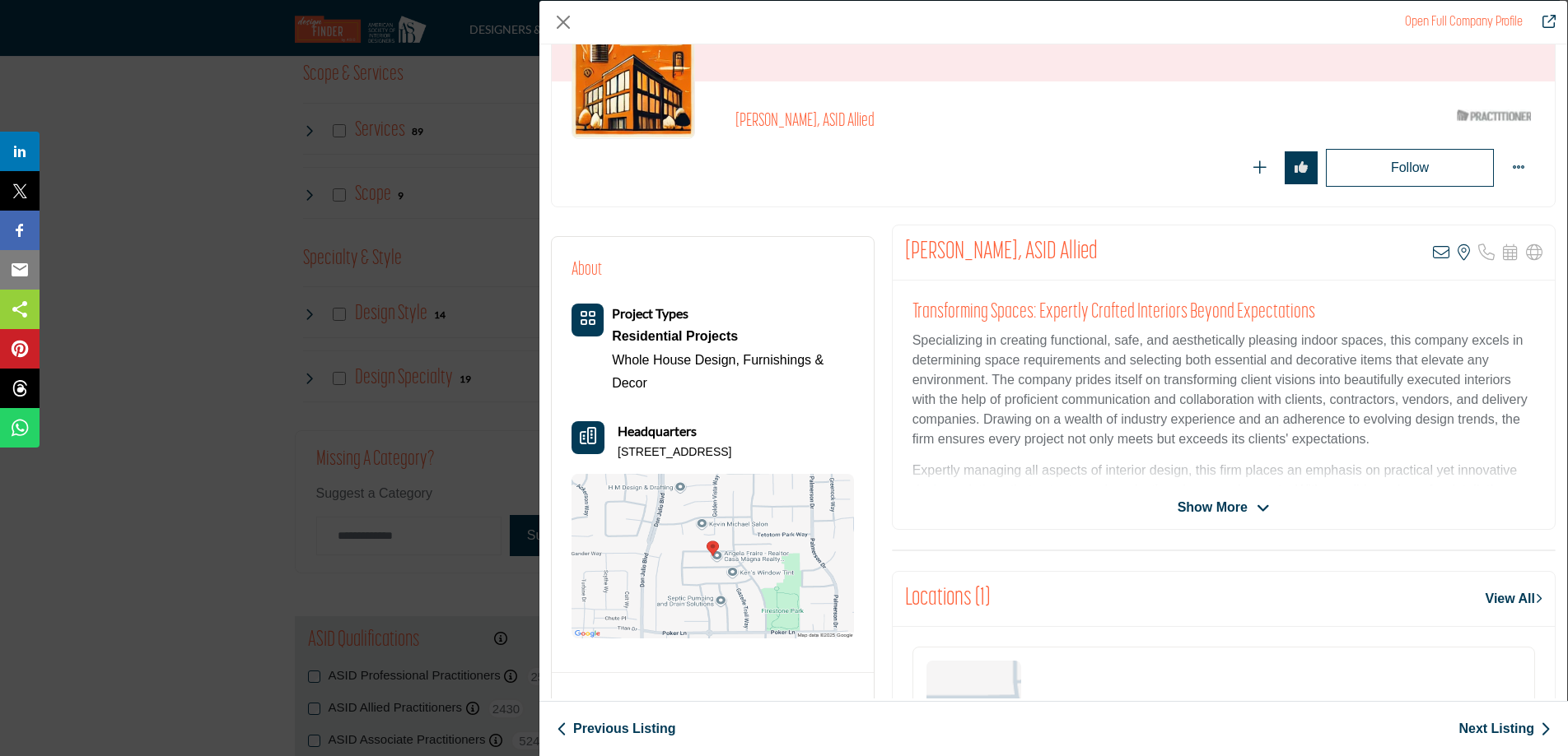
scroll to position [145, 0]
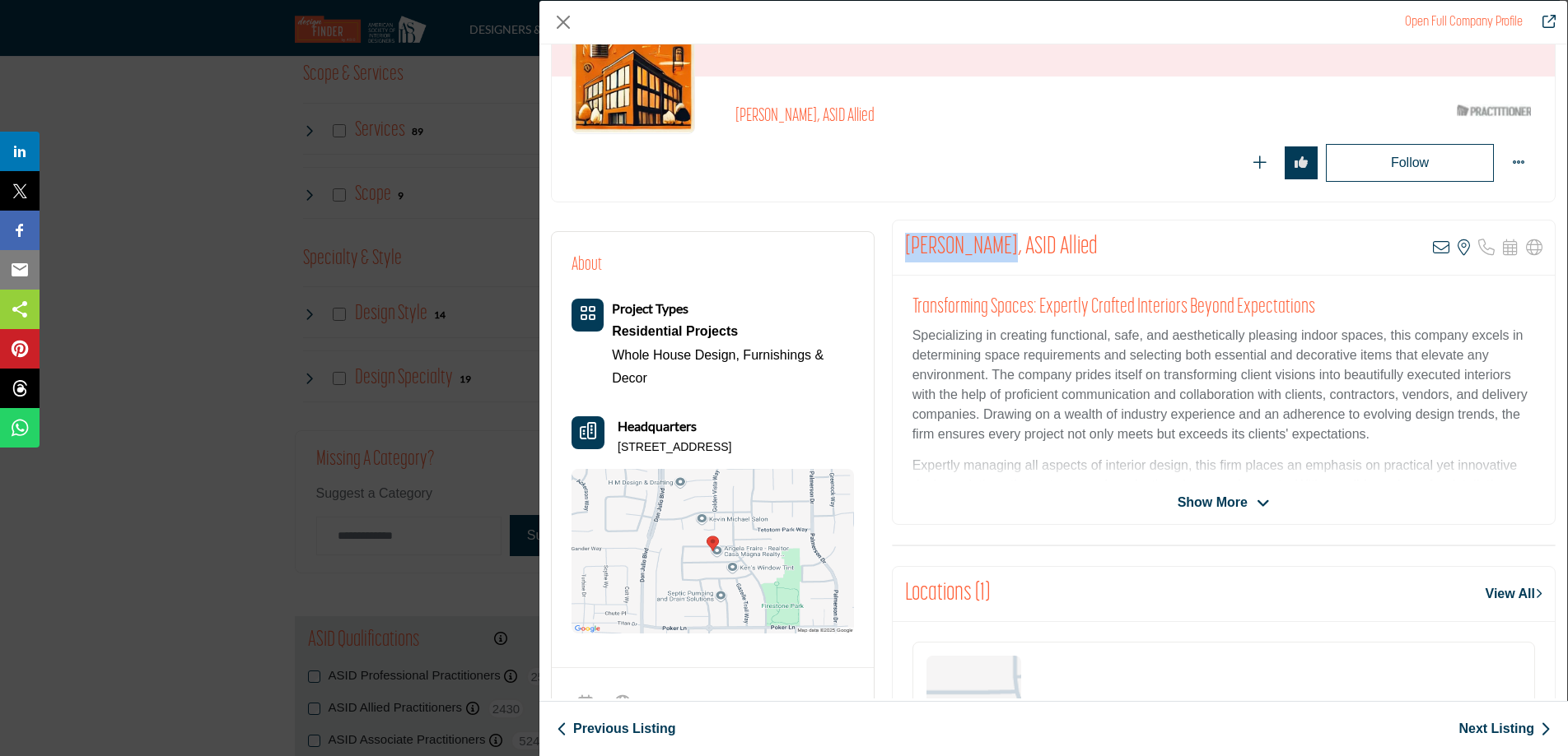
drag, startPoint x: 901, startPoint y: 242, endPoint x: 1002, endPoint y: 252, distance: 101.5
click at [1002, 252] on div "Ashley Mervau, ASID Allied View email address of this listing View the location…" at bounding box center [1223, 248] width 662 height 55
copy h2 "Ashley Mervau"
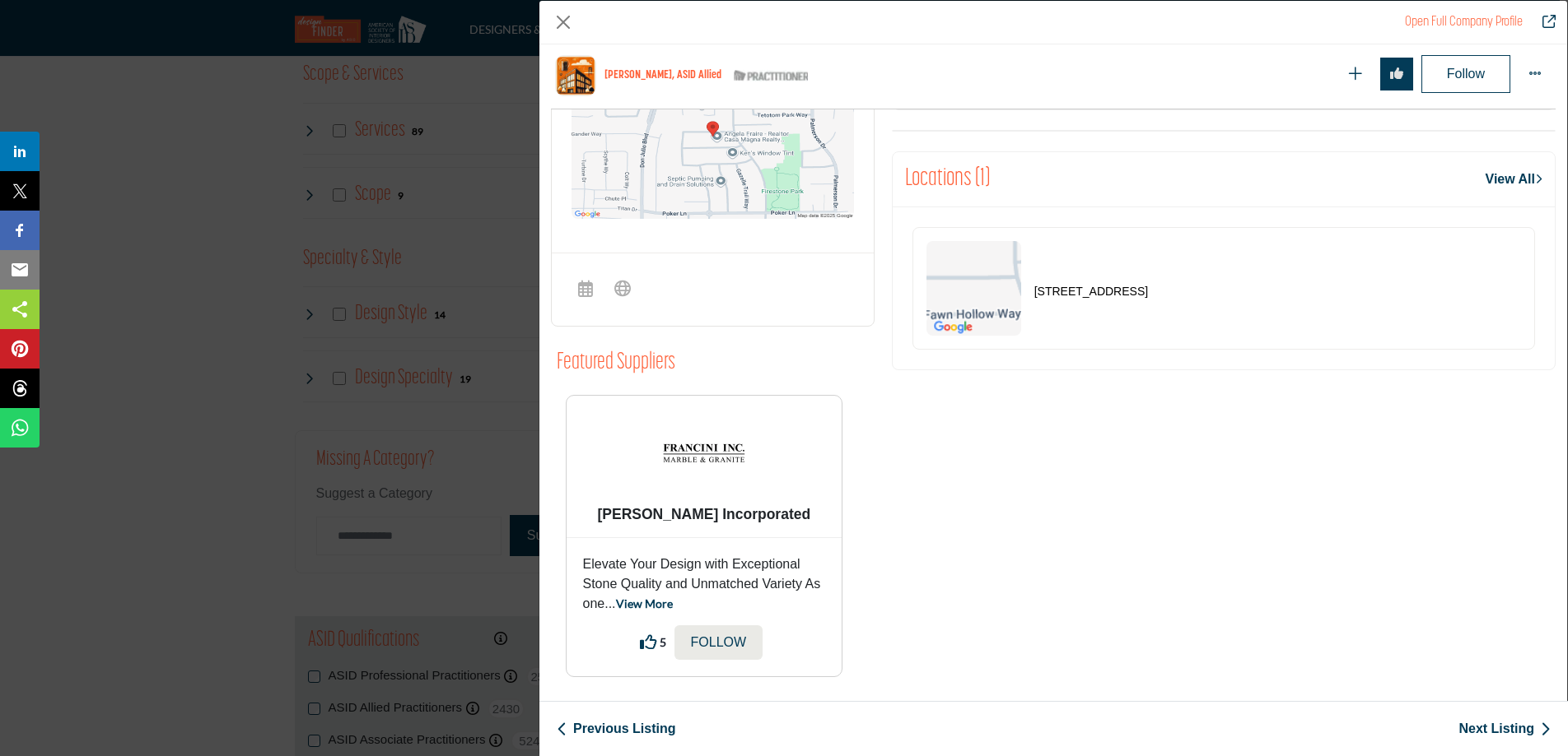
scroll to position [630, 0]
